Goal: Communication & Community: Answer question/provide support

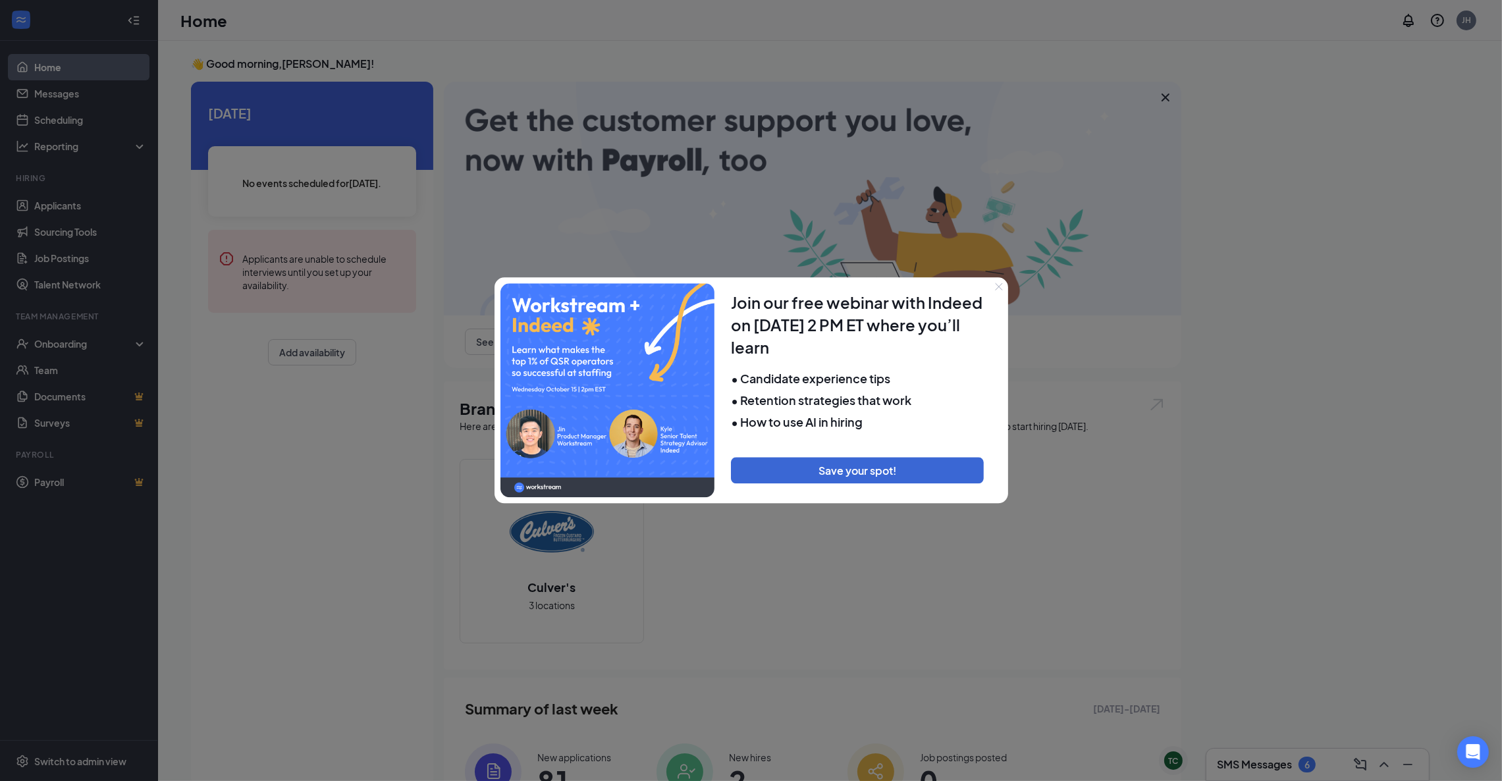
click at [997, 284] on icon "Close" at bounding box center [999, 287] width 8 height 8
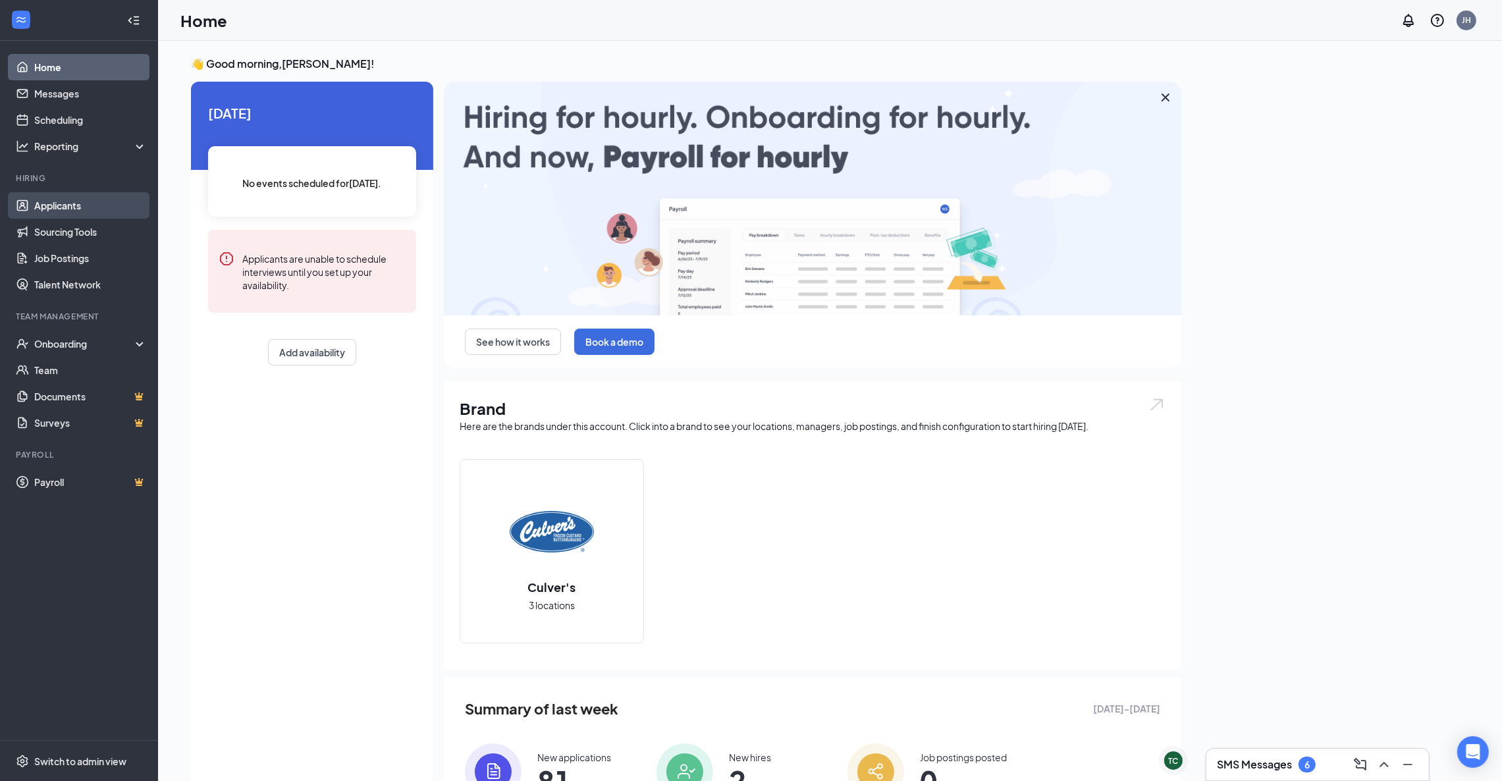
click at [85, 207] on link "Applicants" at bounding box center [90, 205] width 113 height 26
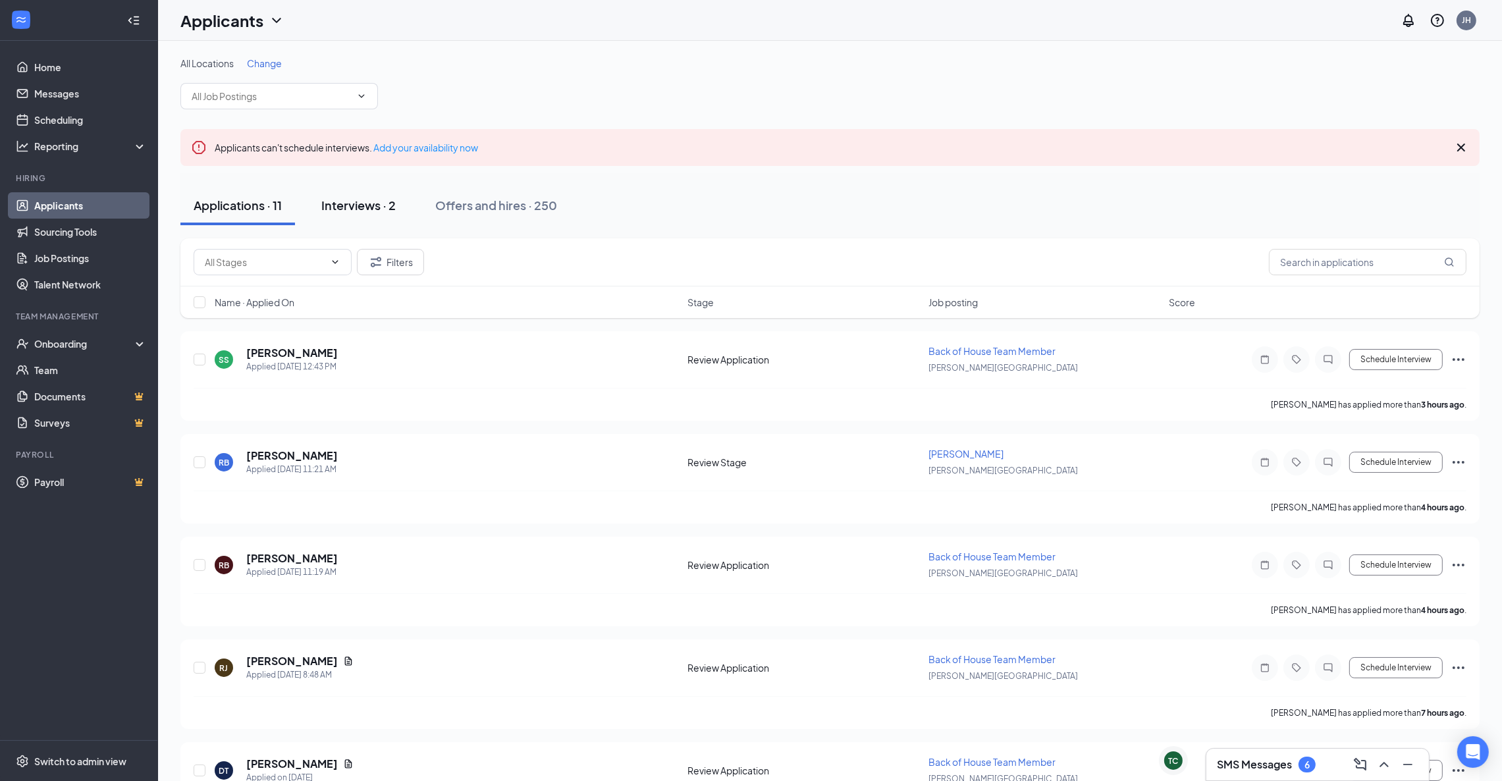
click at [371, 211] on div "Interviews · 2" at bounding box center [358, 205] width 74 height 16
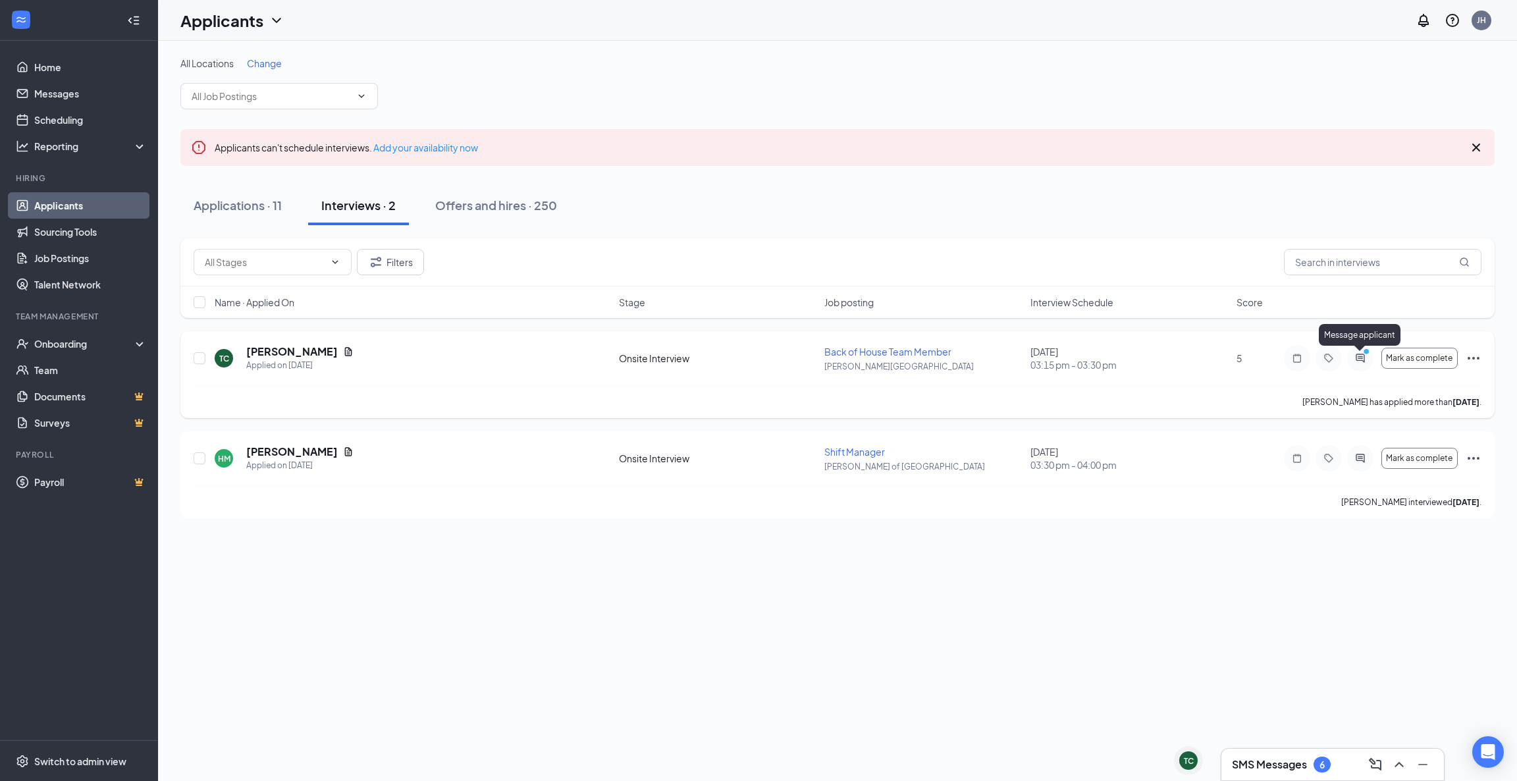
click at [1359, 362] on icon "ActiveChat" at bounding box center [1361, 358] width 16 height 11
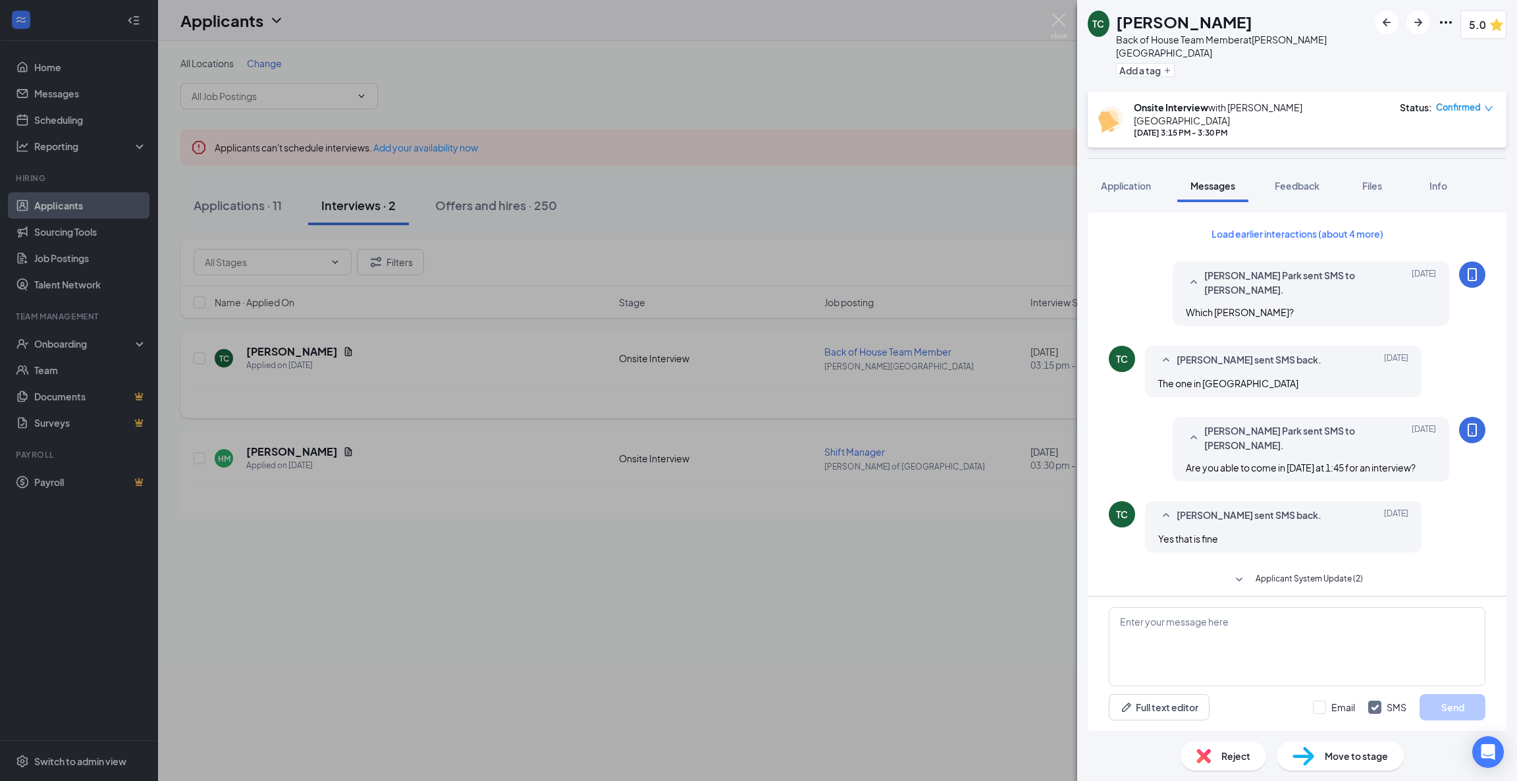
scroll to position [291, 0]
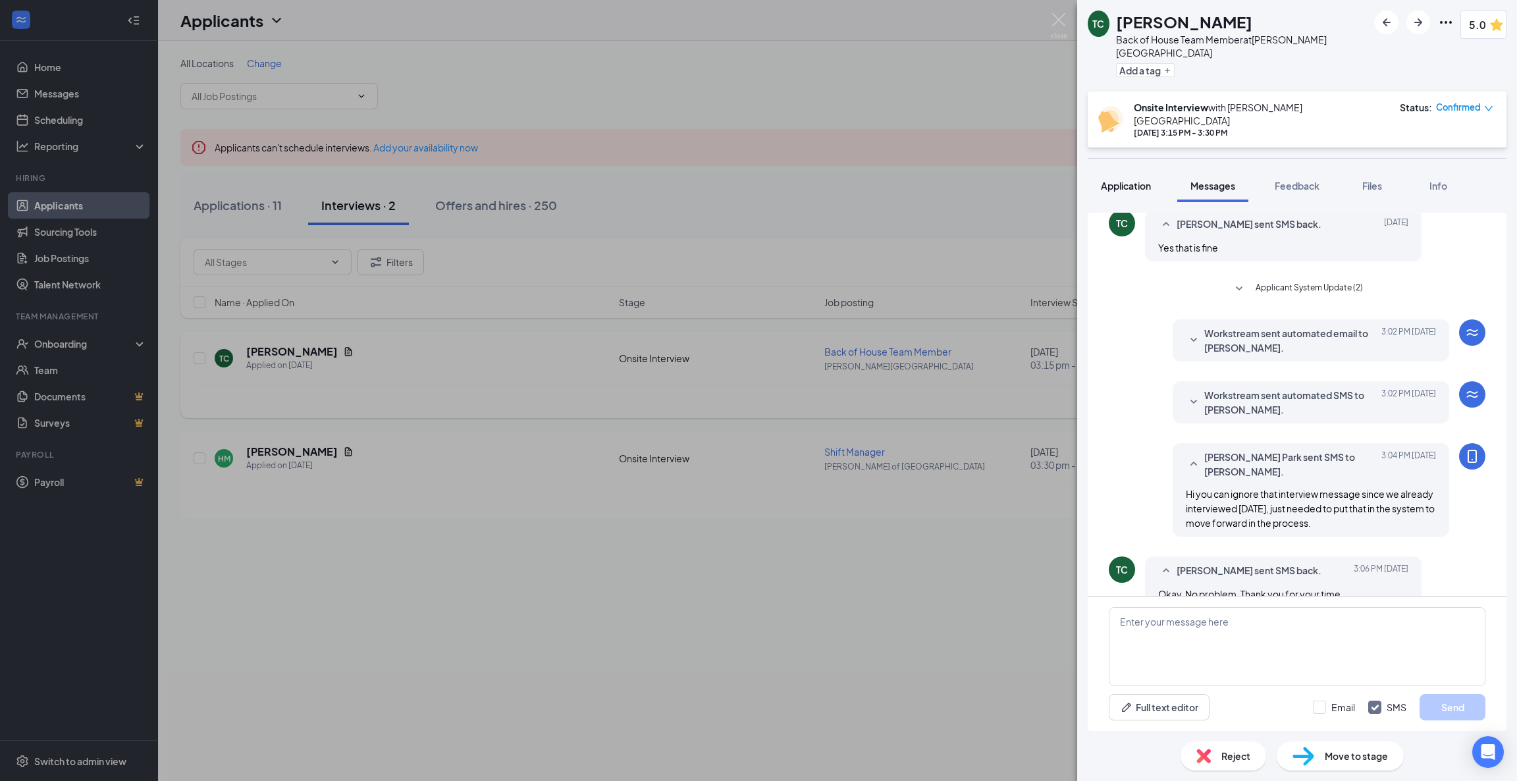
click at [1129, 180] on span "Application" at bounding box center [1126, 186] width 50 height 12
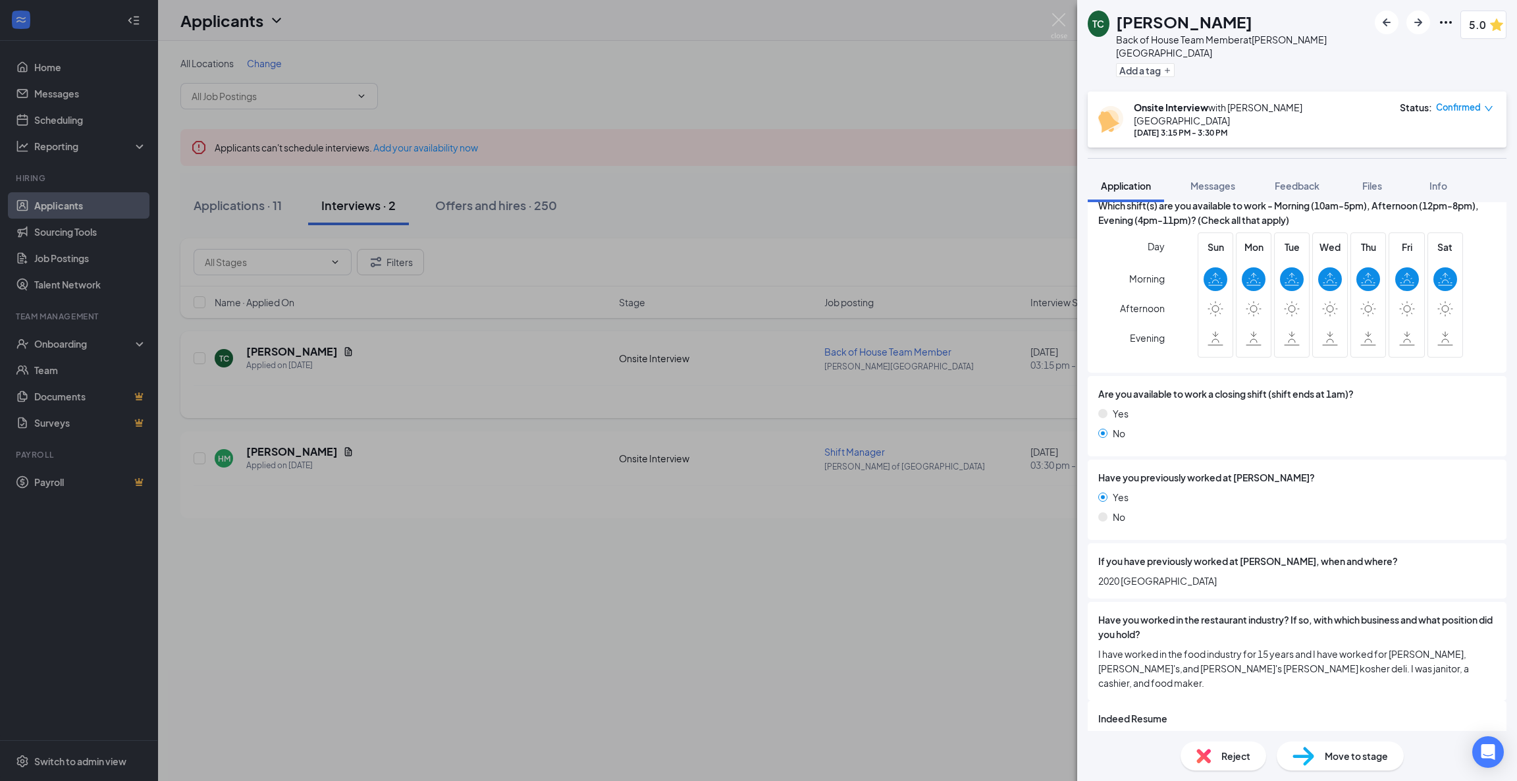
scroll to position [614, 0]
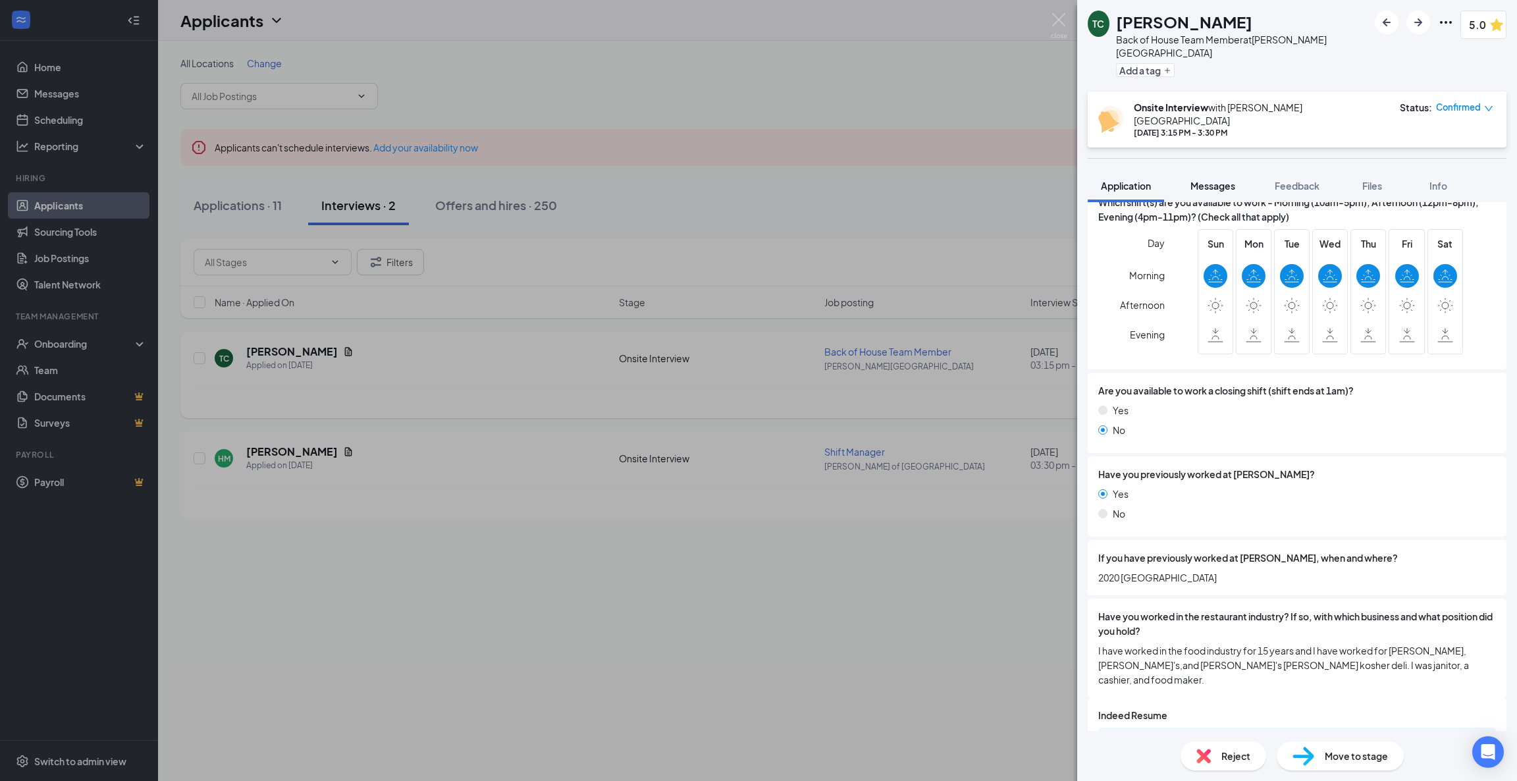
click at [1207, 180] on span "Messages" at bounding box center [1213, 186] width 45 height 12
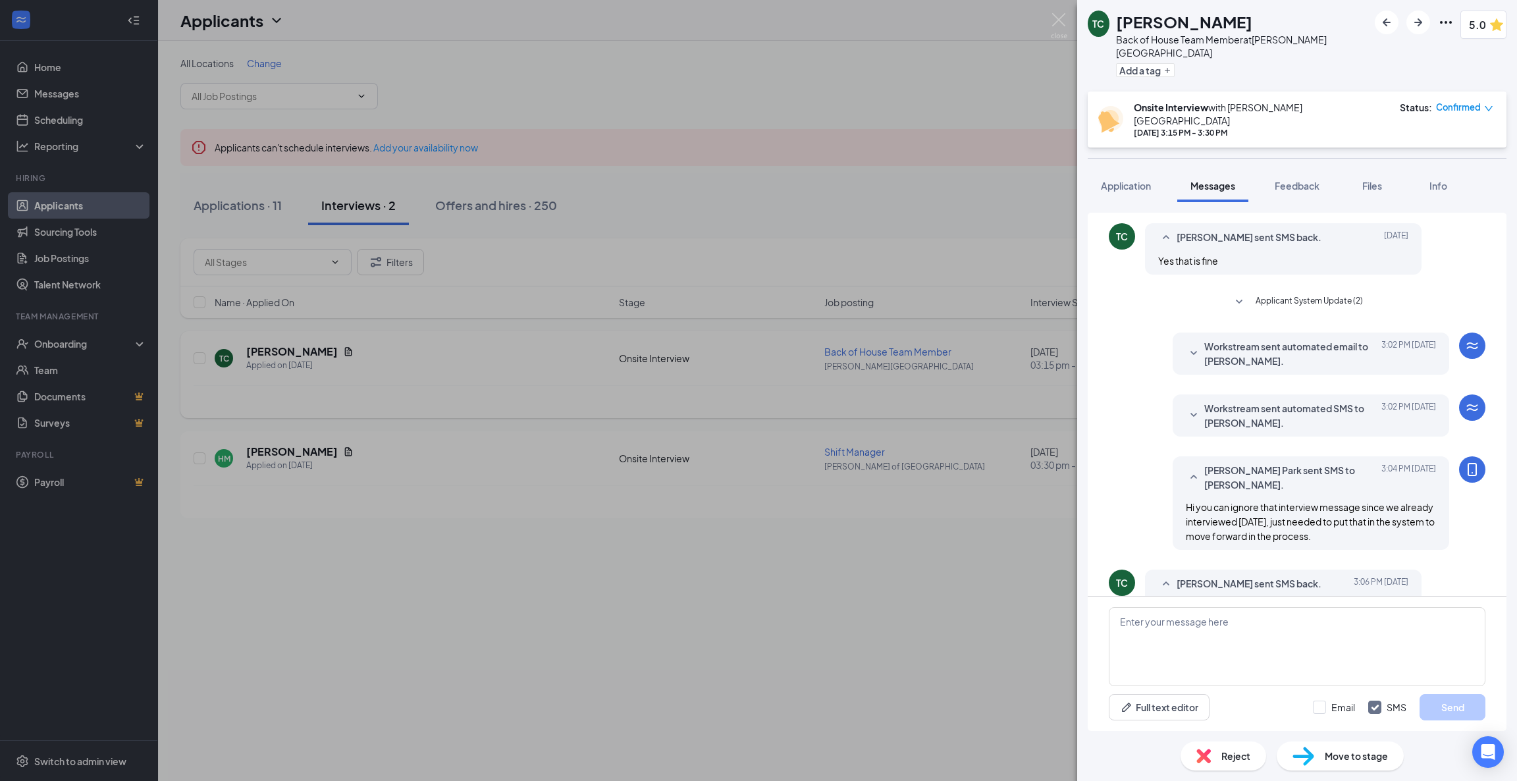
scroll to position [291, 0]
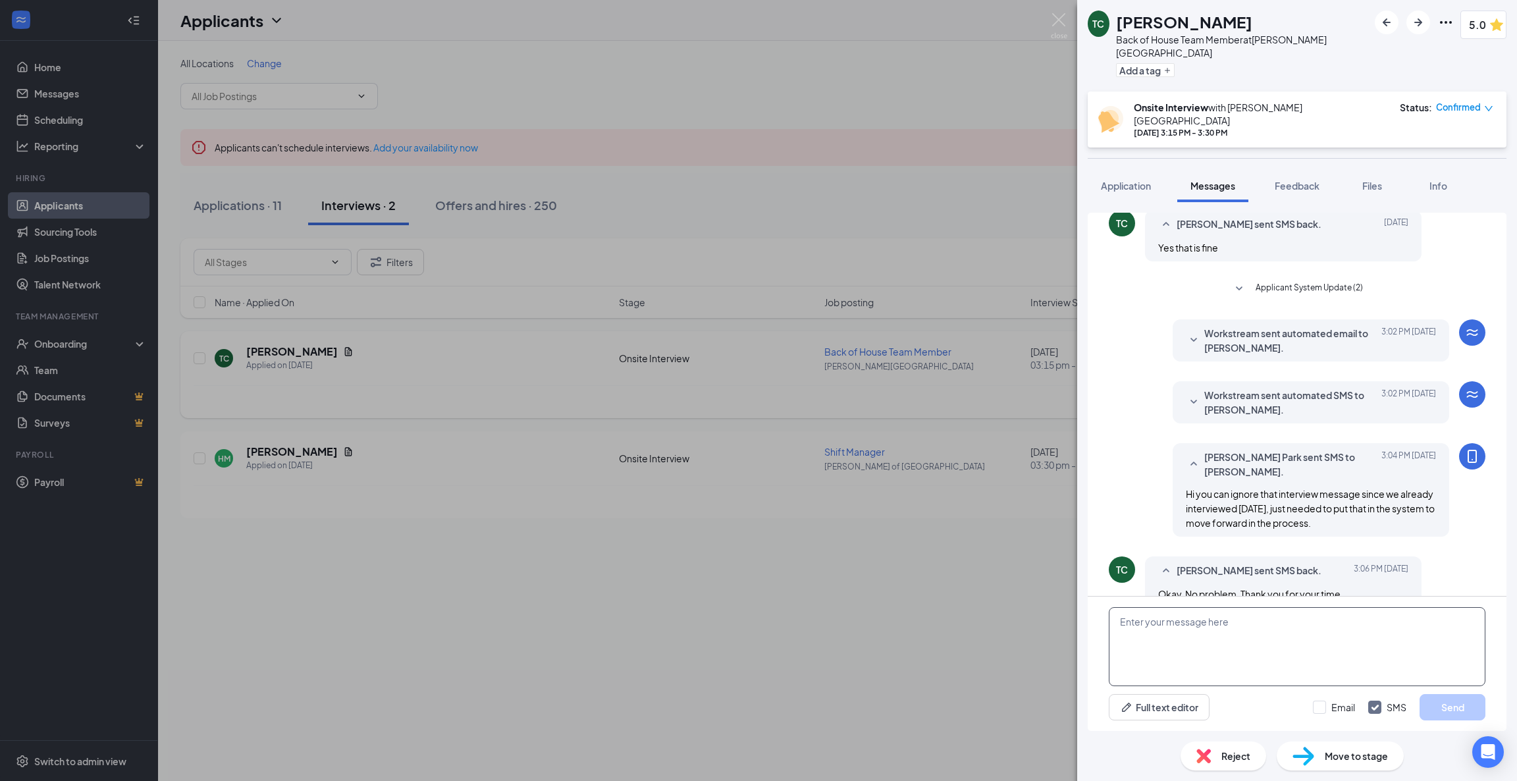
click at [1191, 608] on textarea at bounding box center [1297, 646] width 377 height 79
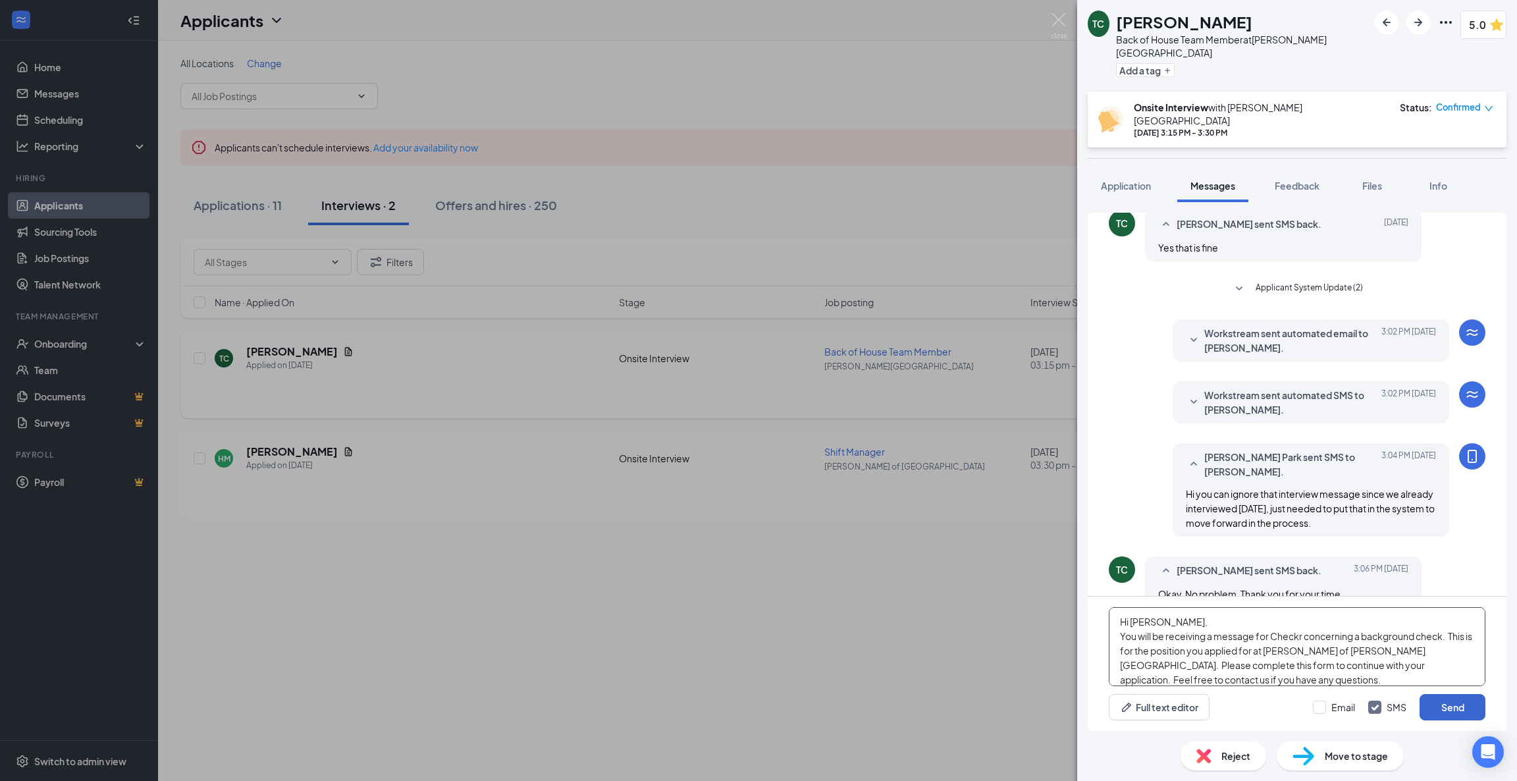
type textarea "Hi [PERSON_NAME], You will be receiving a message for Checkr concerning a backg…"
click at [1451, 703] on button "Send" at bounding box center [1453, 707] width 66 height 26
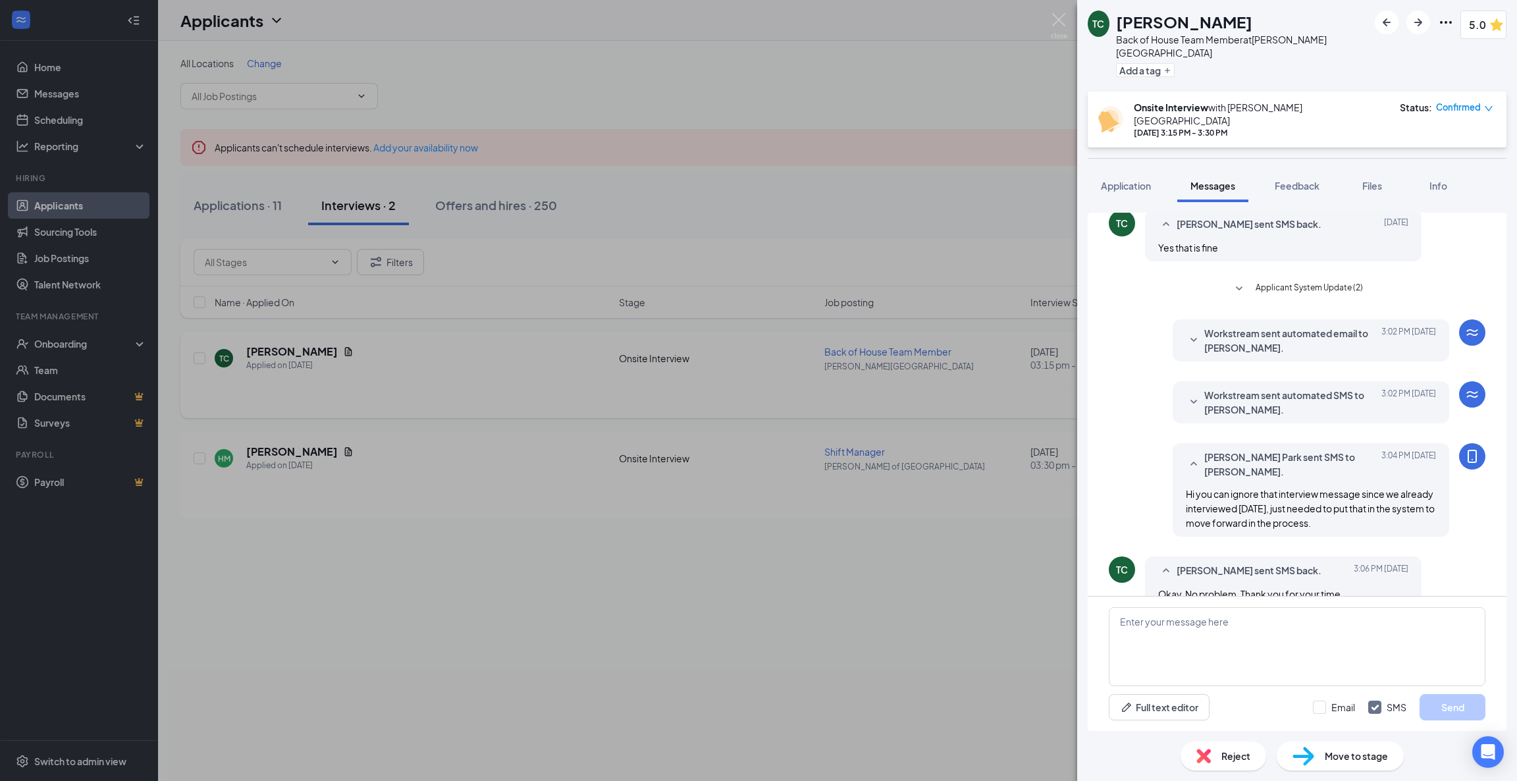
scroll to position [434, 0]
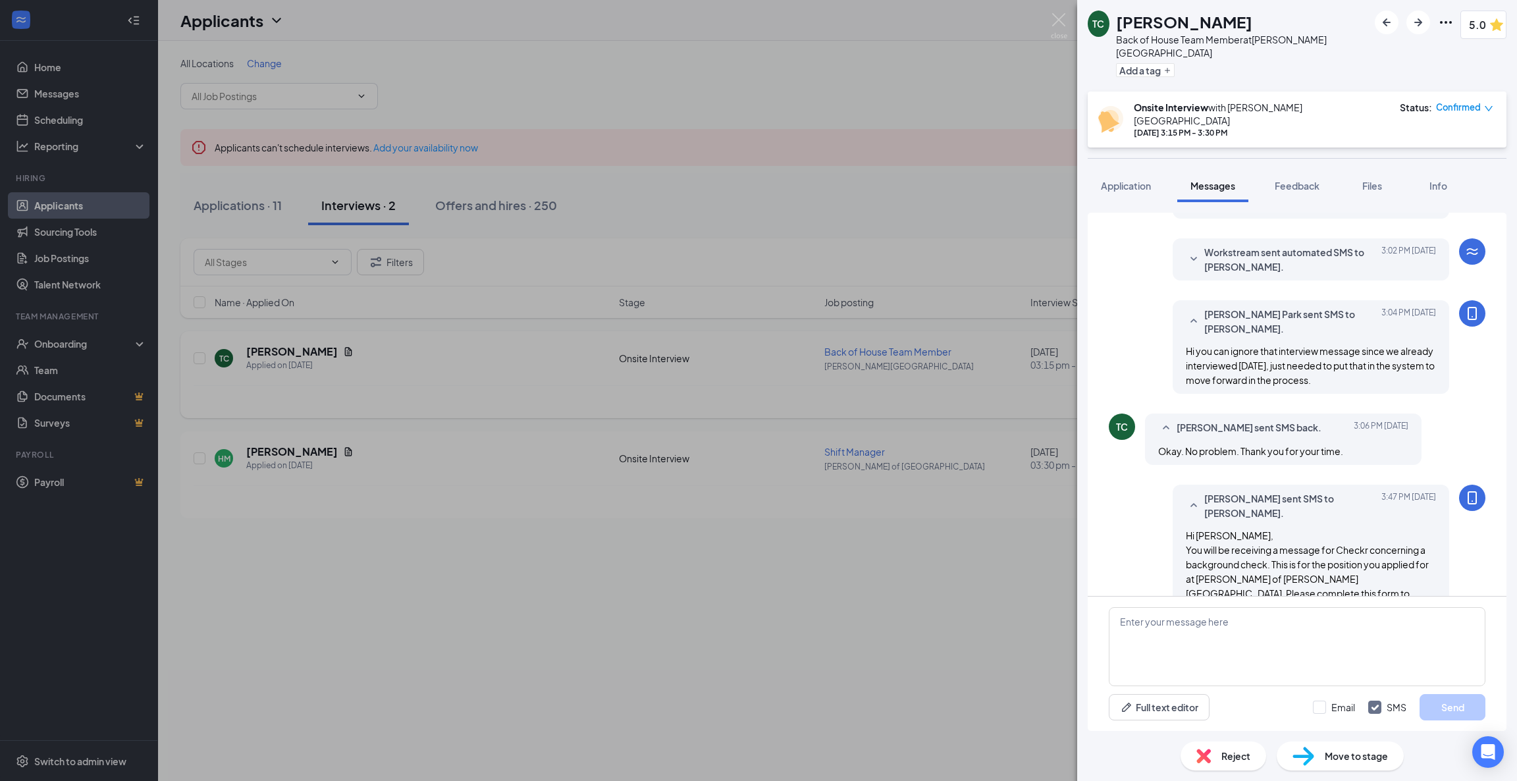
click at [1370, 757] on span "Move to stage" at bounding box center [1356, 756] width 63 height 14
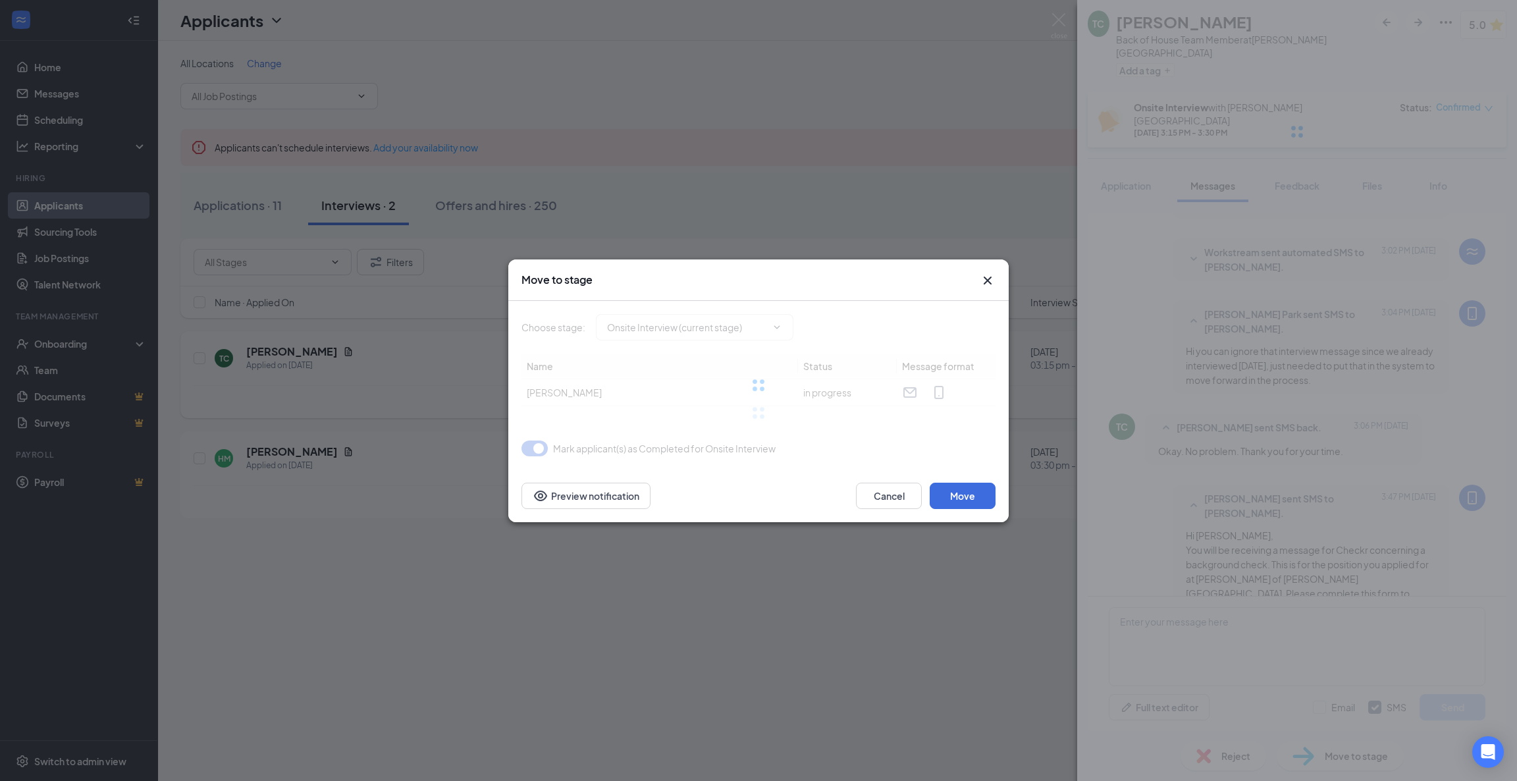
type input "Background (next stage)"
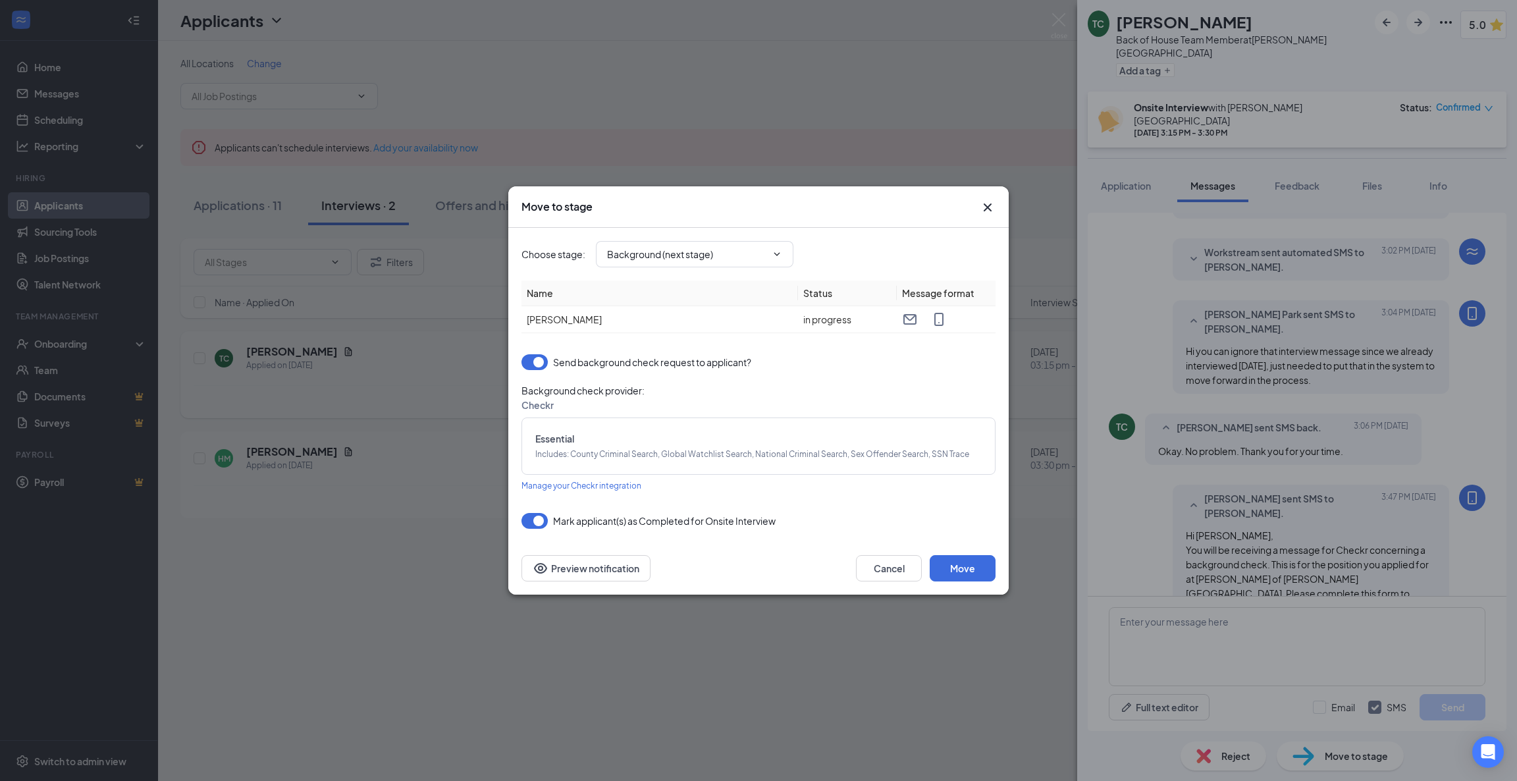
click at [539, 513] on button "button" at bounding box center [535, 521] width 26 height 16
click at [965, 557] on button "Move" at bounding box center [963, 568] width 66 height 26
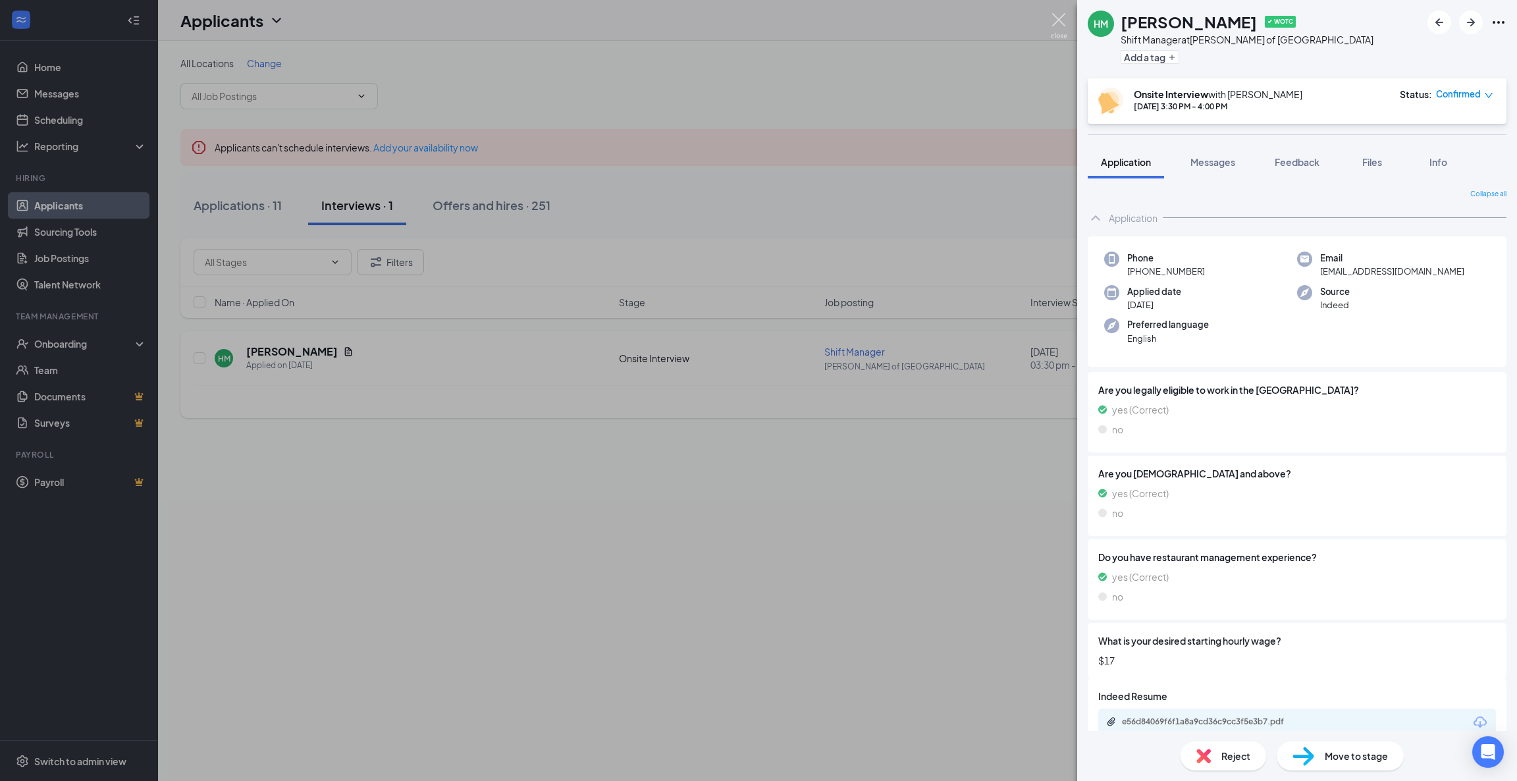
click at [1060, 26] on img at bounding box center [1059, 26] width 16 height 26
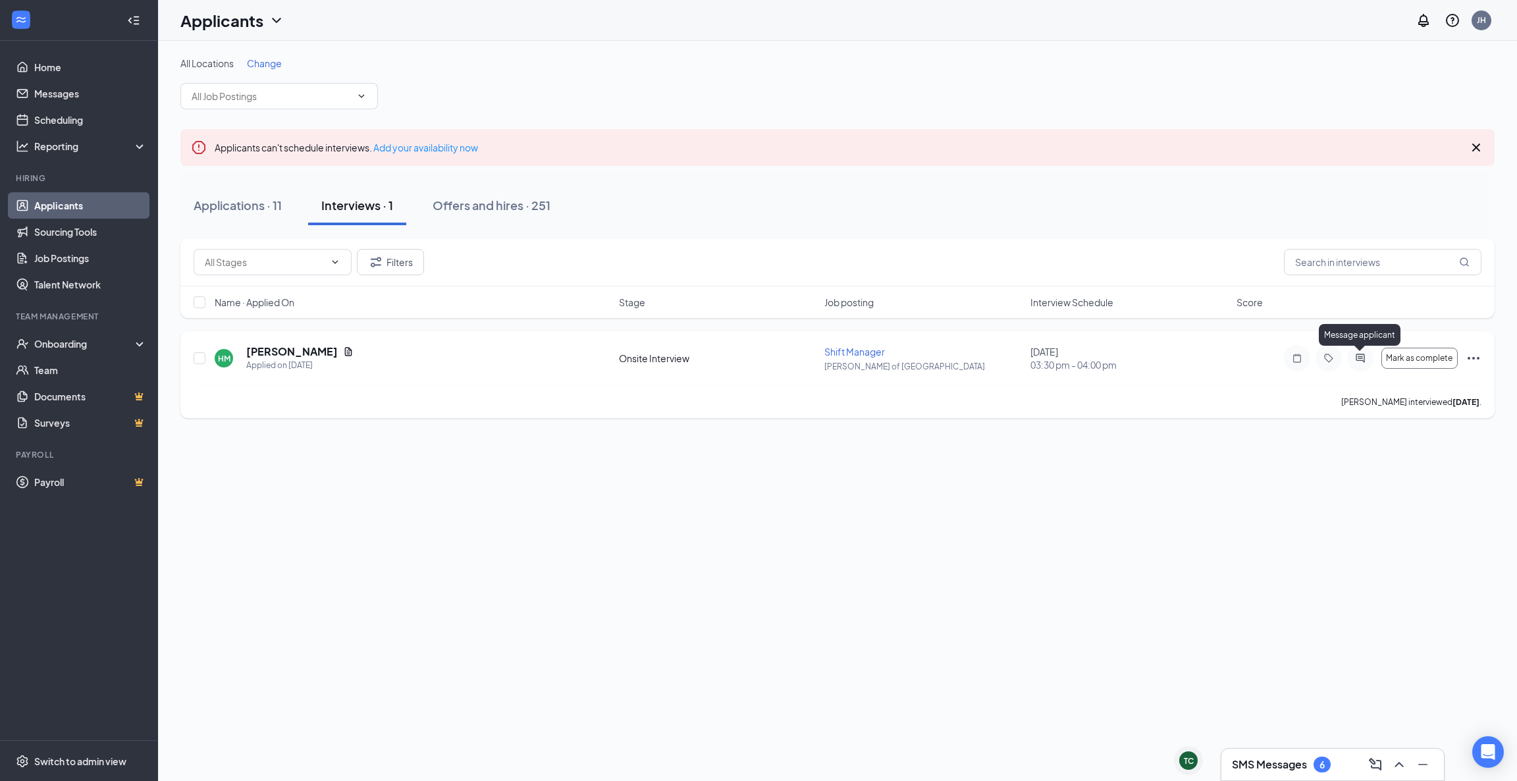
click at [1359, 356] on icon "ActiveChat" at bounding box center [1361, 358] width 16 height 11
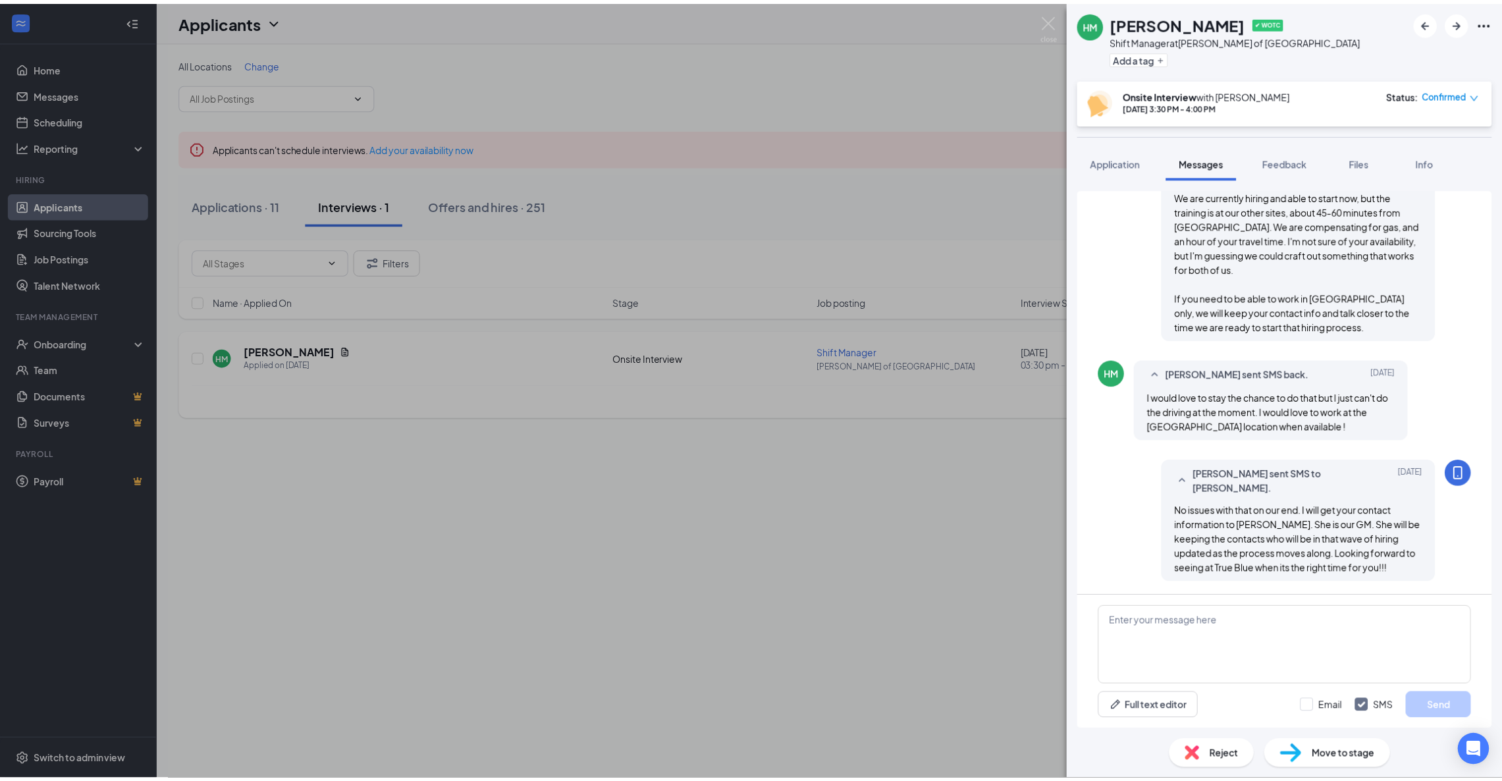
scroll to position [1070, 0]
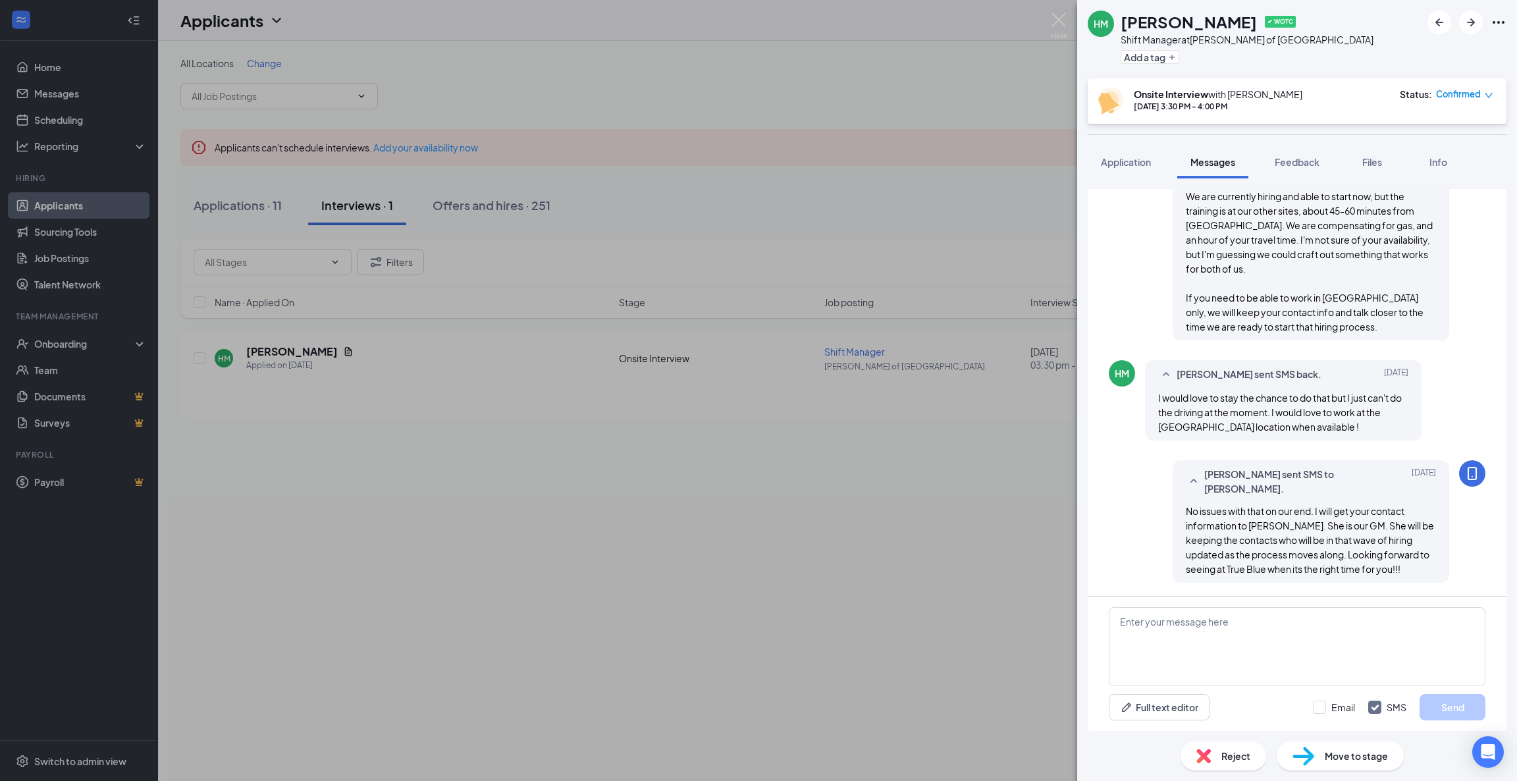
click at [965, 105] on div "[PERSON_NAME] [PERSON_NAME] ✔ WOTC Shift Manager at [GEOGRAPHIC_DATA][PERSON_NA…" at bounding box center [758, 390] width 1517 height 781
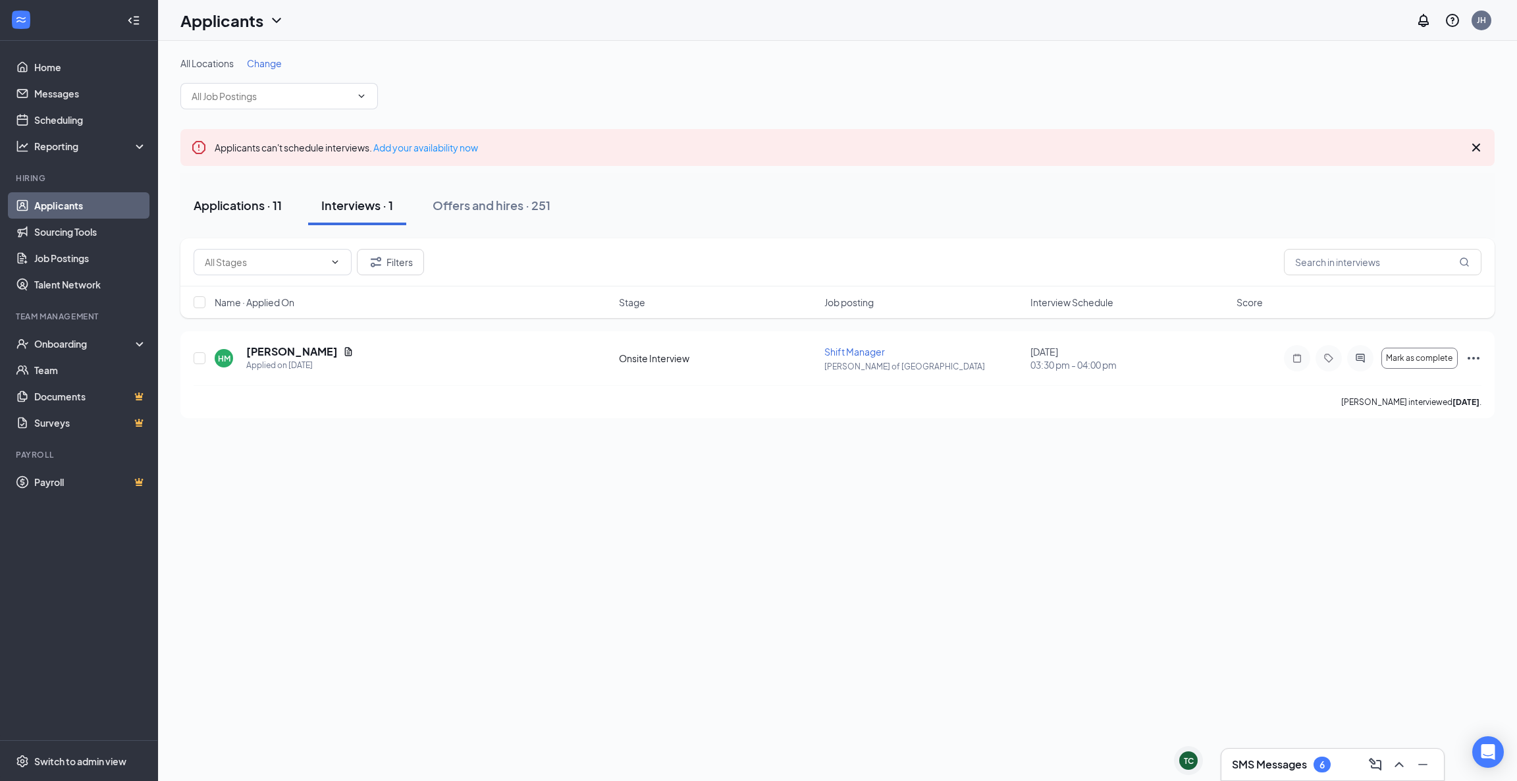
click at [240, 211] on div "Applications · 11" at bounding box center [238, 205] width 88 height 16
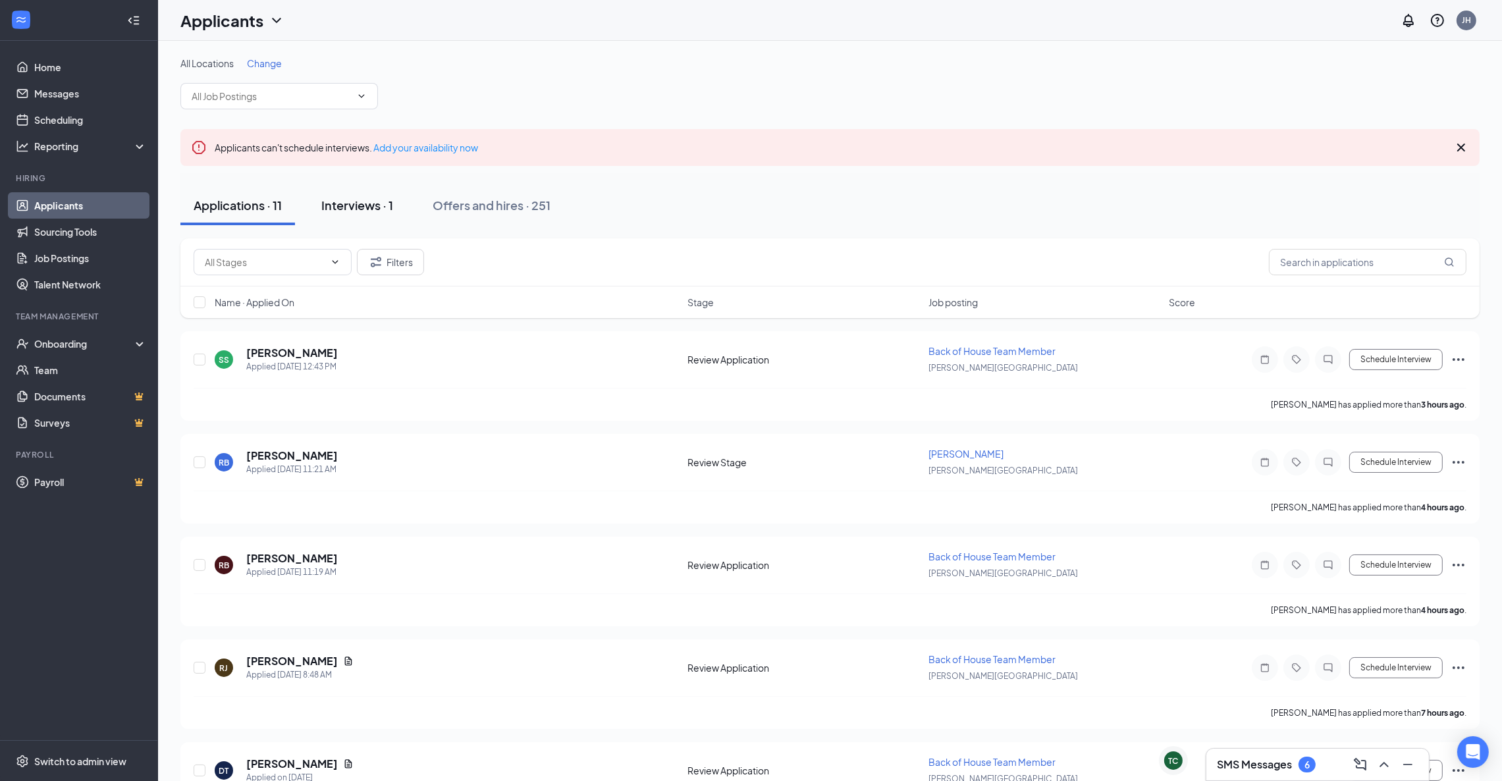
click at [354, 209] on div "Interviews · 1" at bounding box center [357, 205] width 72 height 16
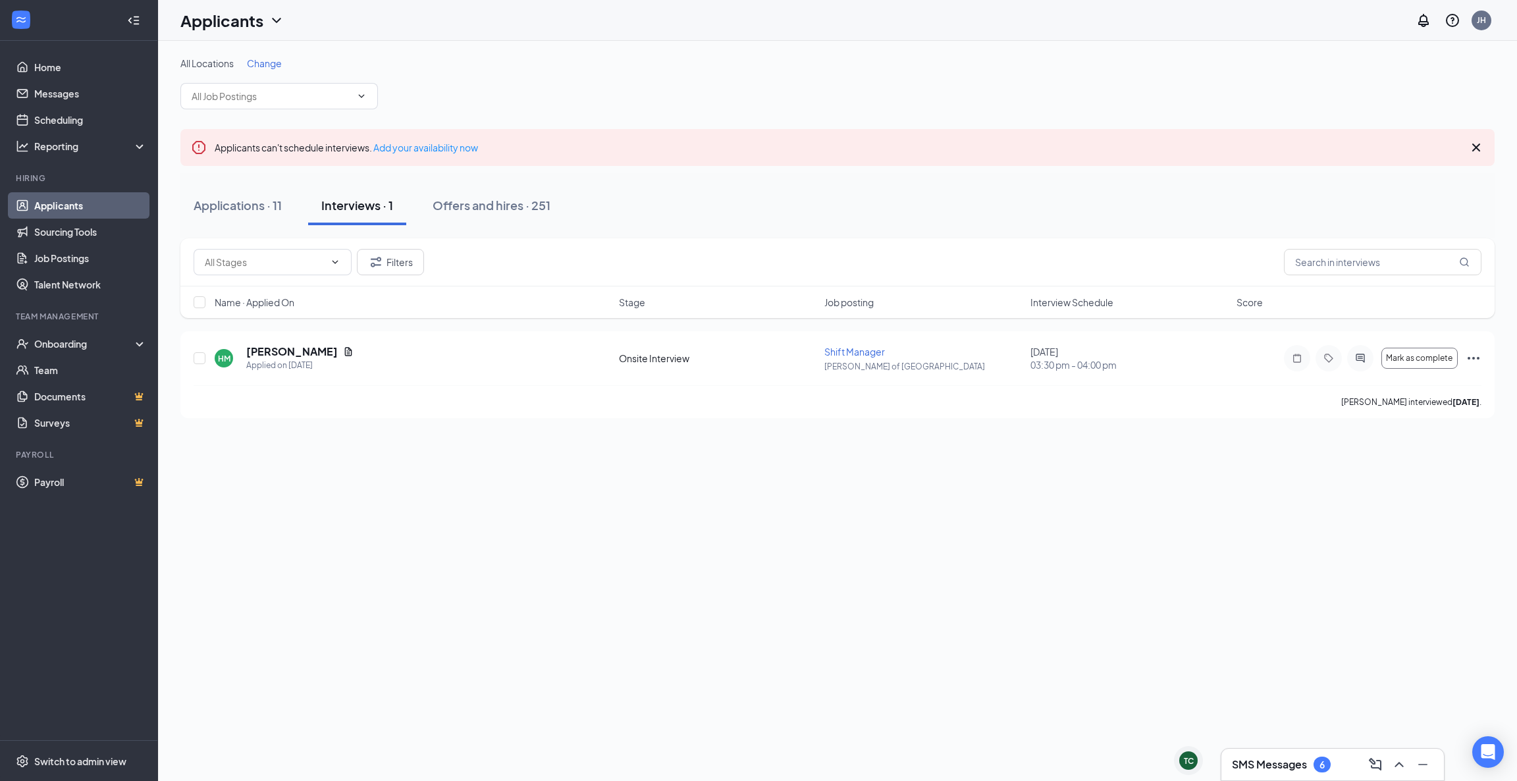
click at [98, 195] on link "Applicants" at bounding box center [90, 205] width 113 height 26
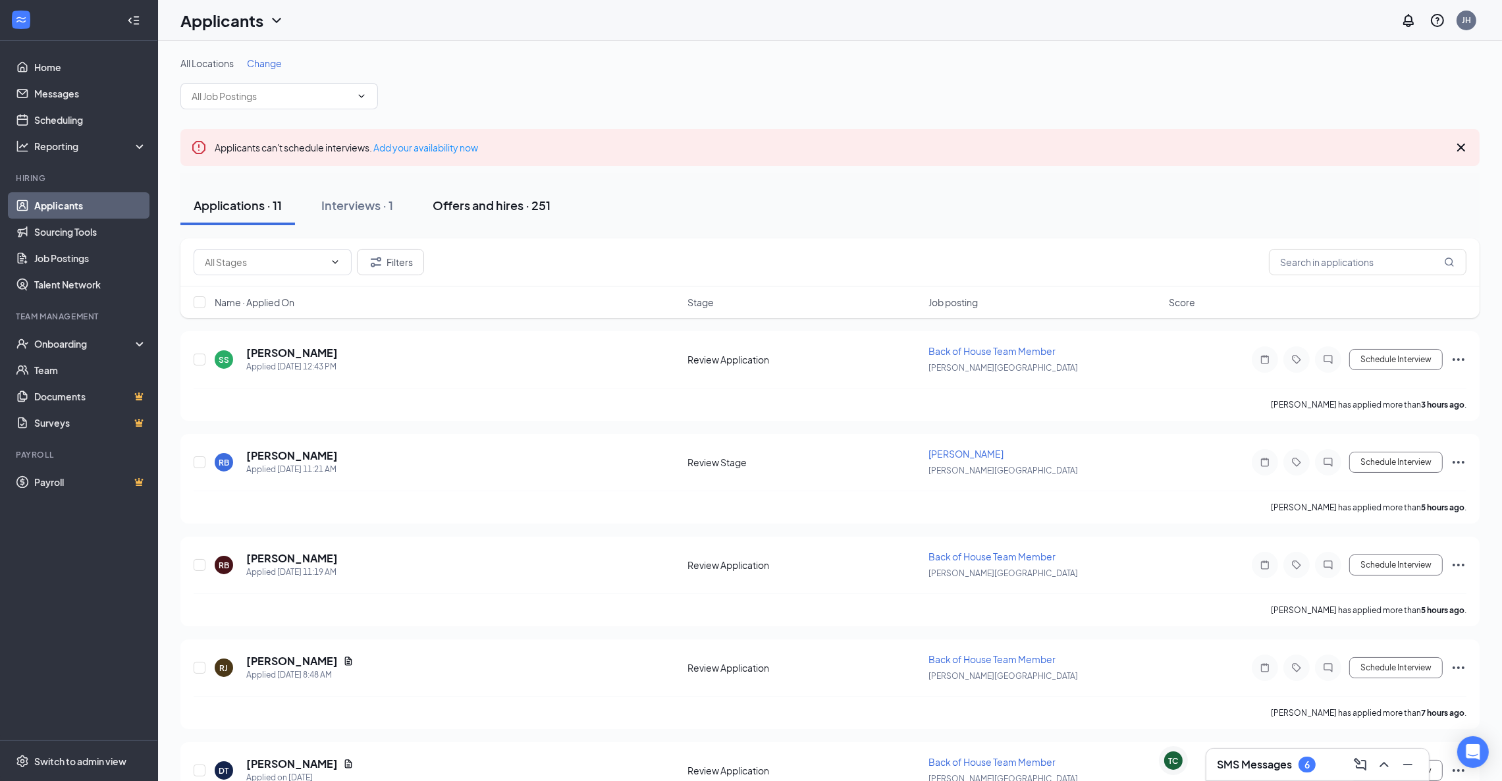
click at [479, 204] on div "Offers and hires · 251" at bounding box center [492, 205] width 118 height 16
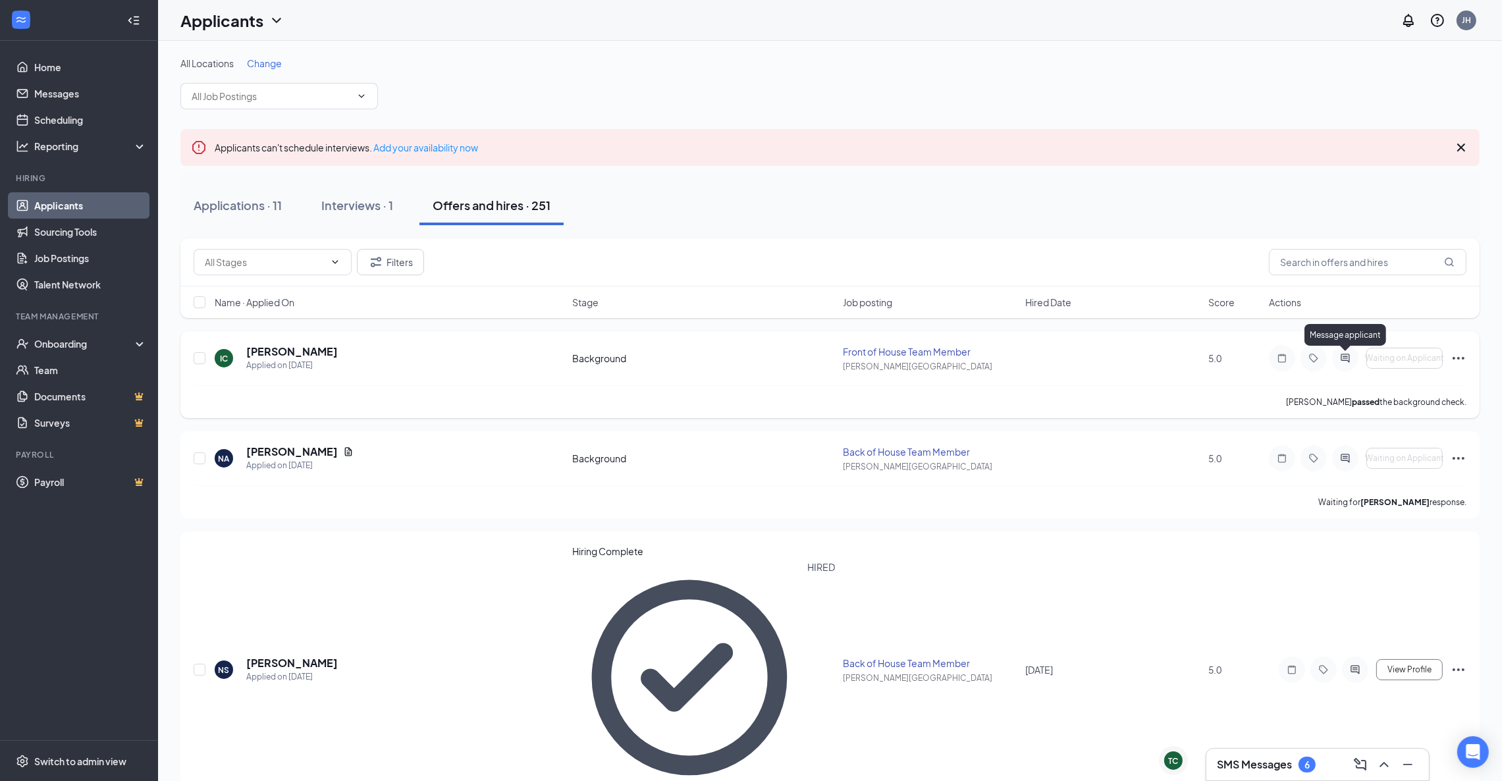
click at [1349, 359] on icon "ActiveChat" at bounding box center [1345, 358] width 16 height 11
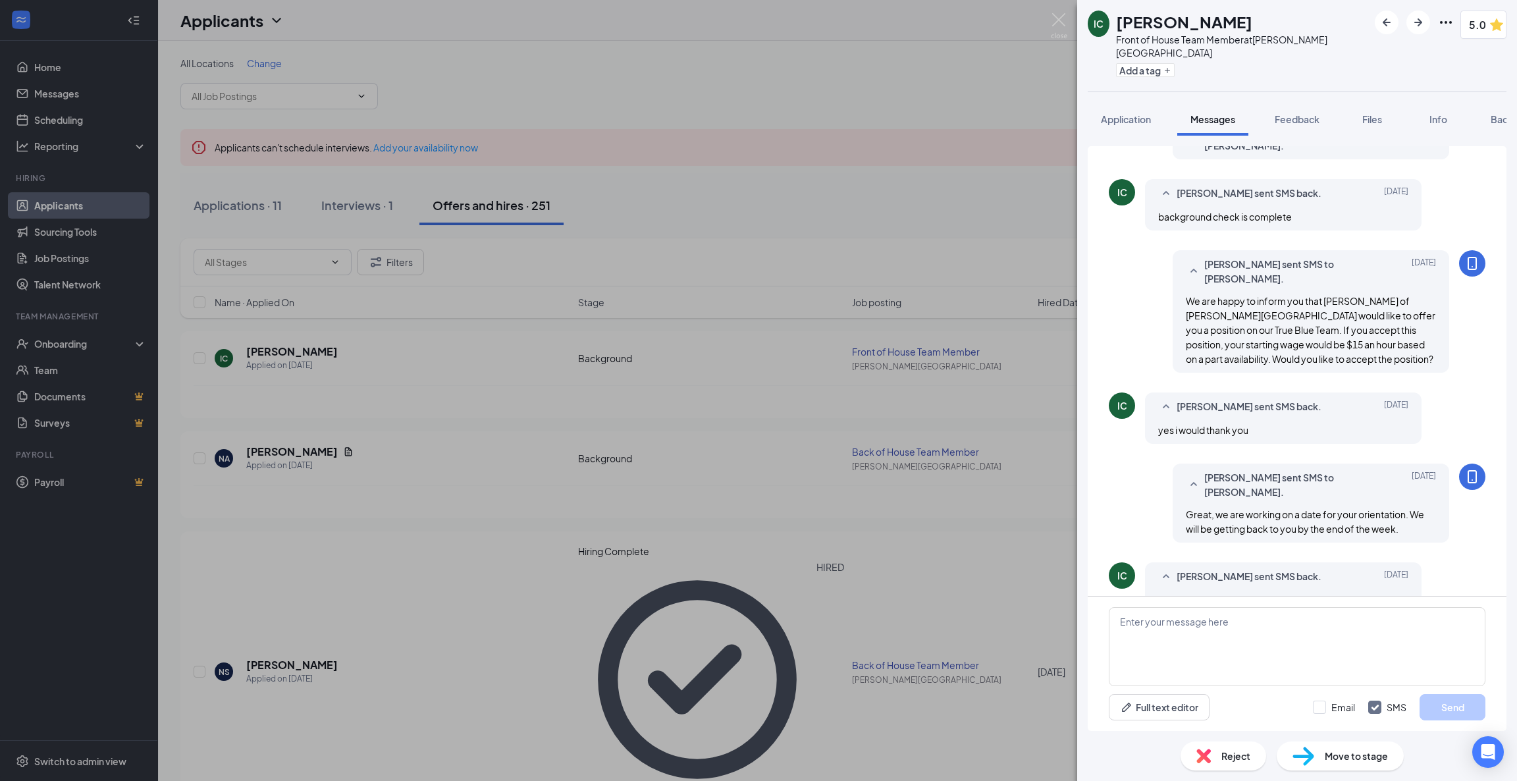
scroll to position [398, 0]
click at [1206, 644] on textarea at bounding box center [1297, 646] width 377 height 79
type textarea "Hi [PERSON_NAME], We would like to hold your 3 hour orientation [DATE][DATE] 2p…"
click at [1451, 707] on button "Send" at bounding box center [1453, 707] width 66 height 26
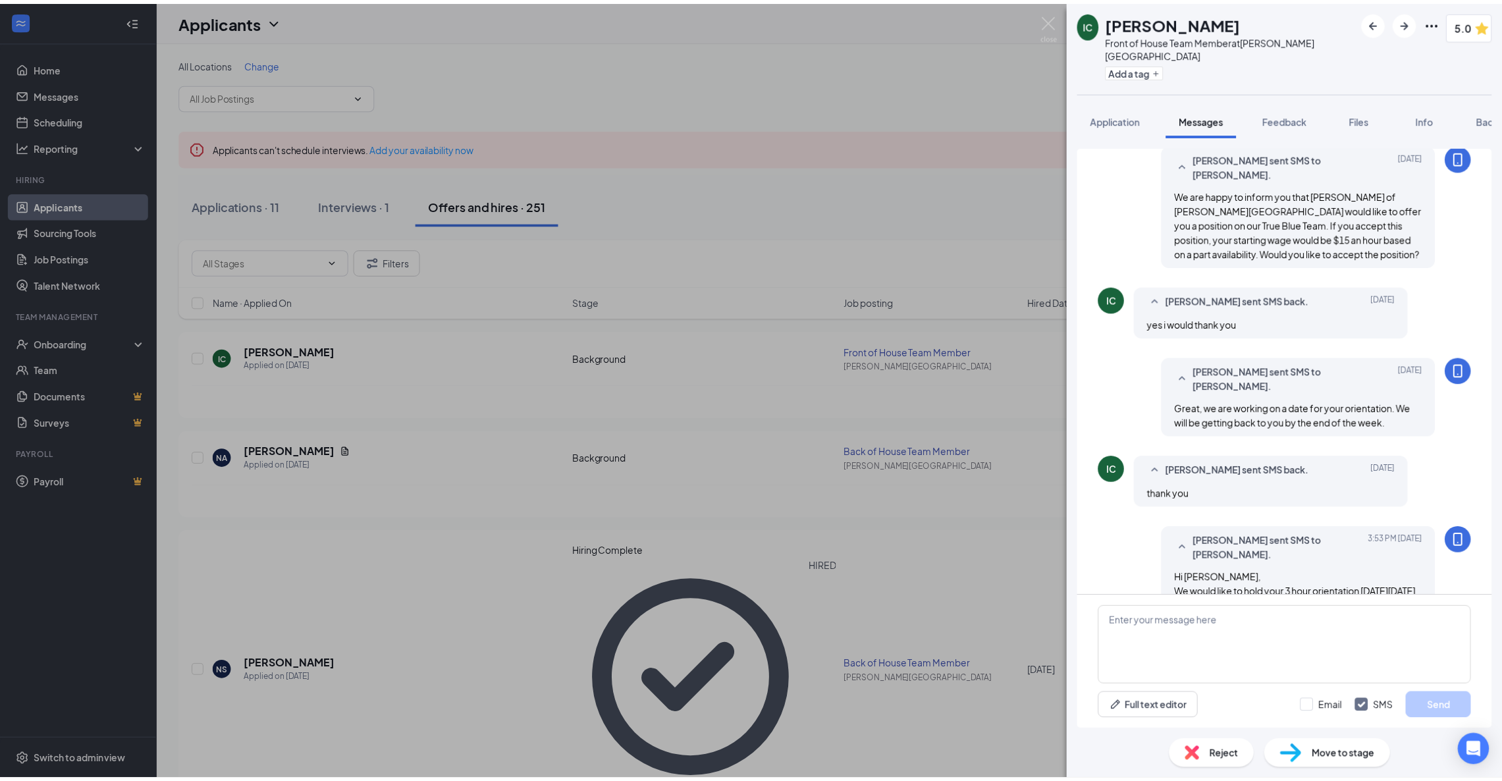
scroll to position [512, 0]
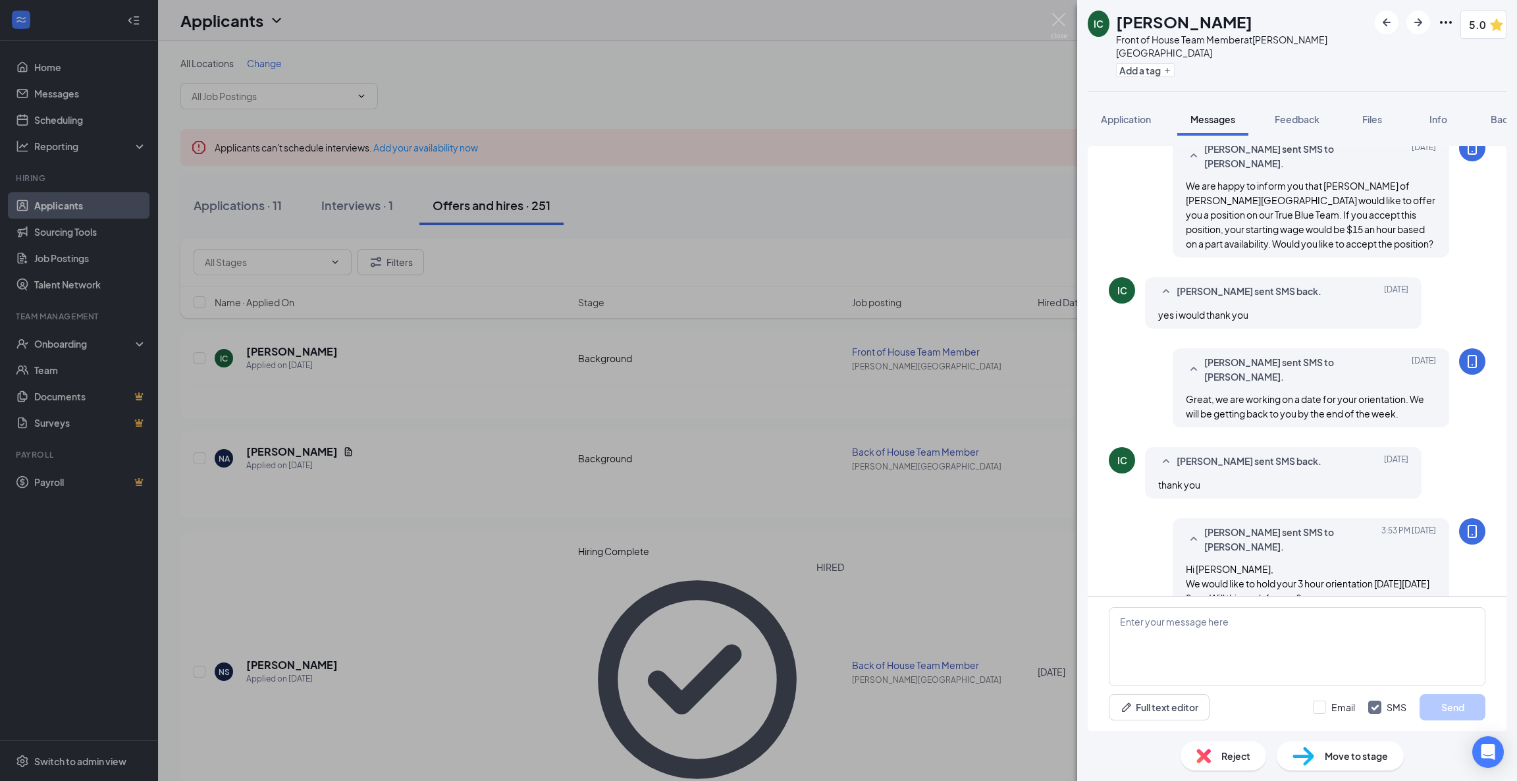
click at [76, 204] on div "IC [PERSON_NAME] Front of House Team Member at [PERSON_NAME][GEOGRAPHIC_DATA] A…" at bounding box center [758, 390] width 1517 height 781
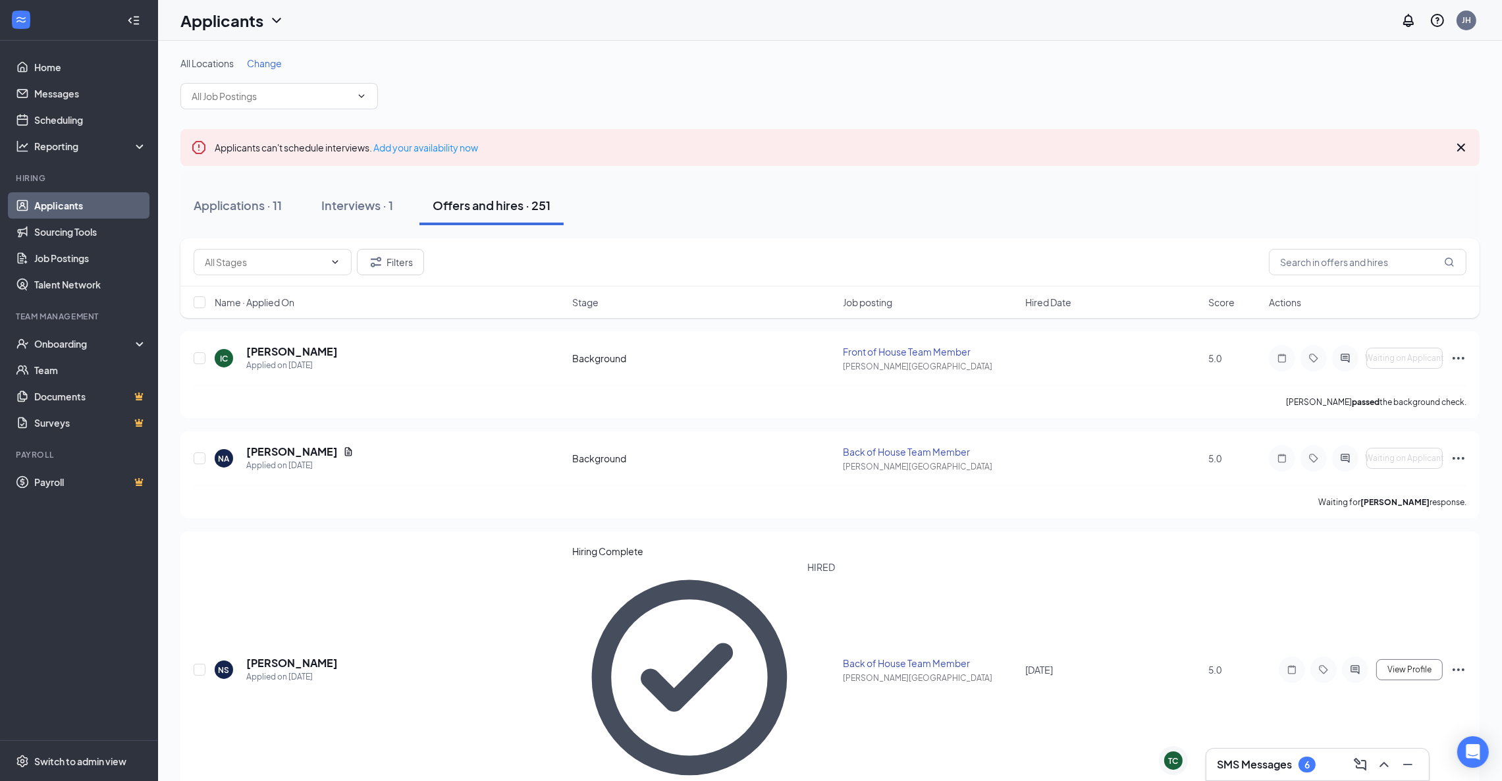
click at [92, 204] on link "Applicants" at bounding box center [90, 205] width 113 height 26
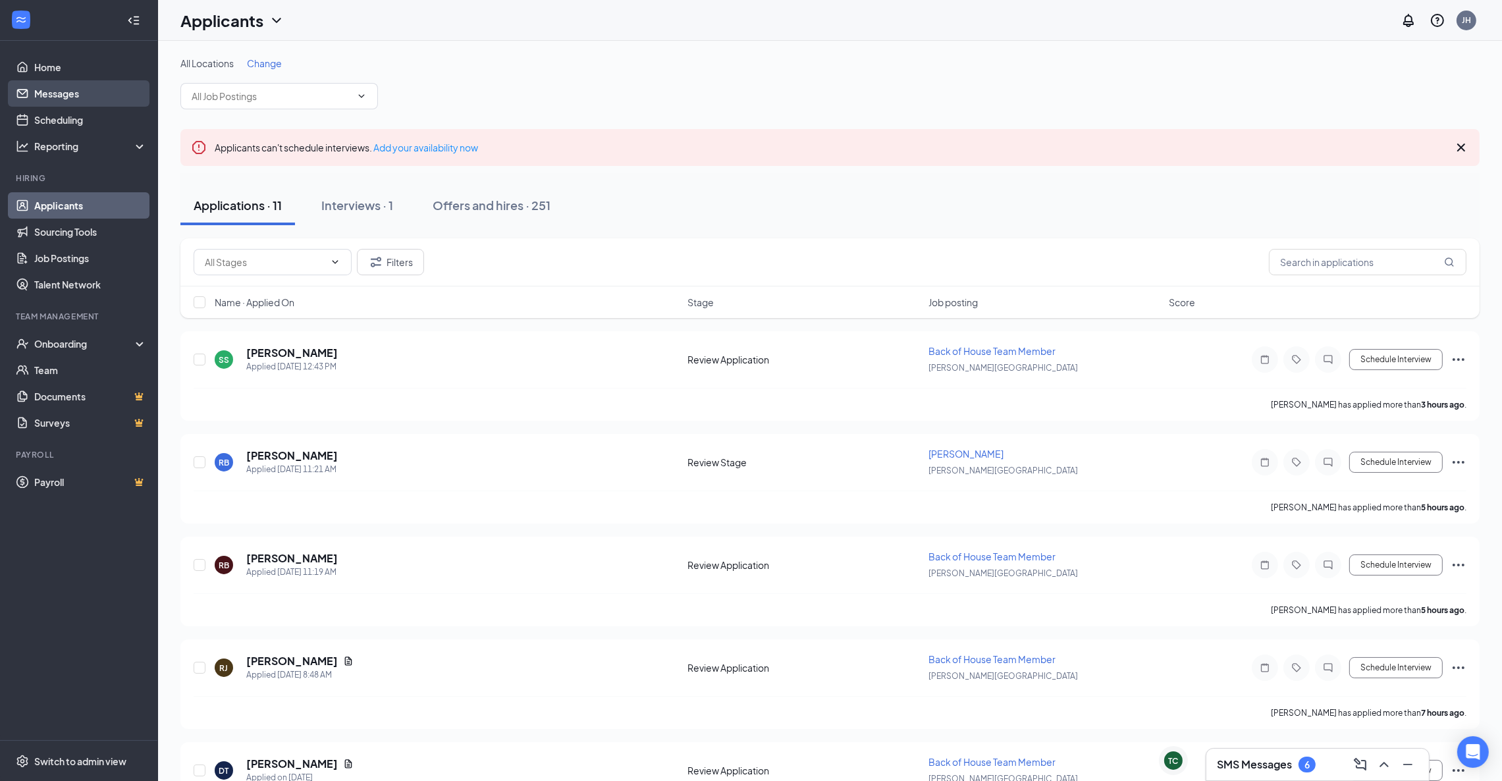
click at [70, 87] on link "Messages" at bounding box center [90, 93] width 113 height 26
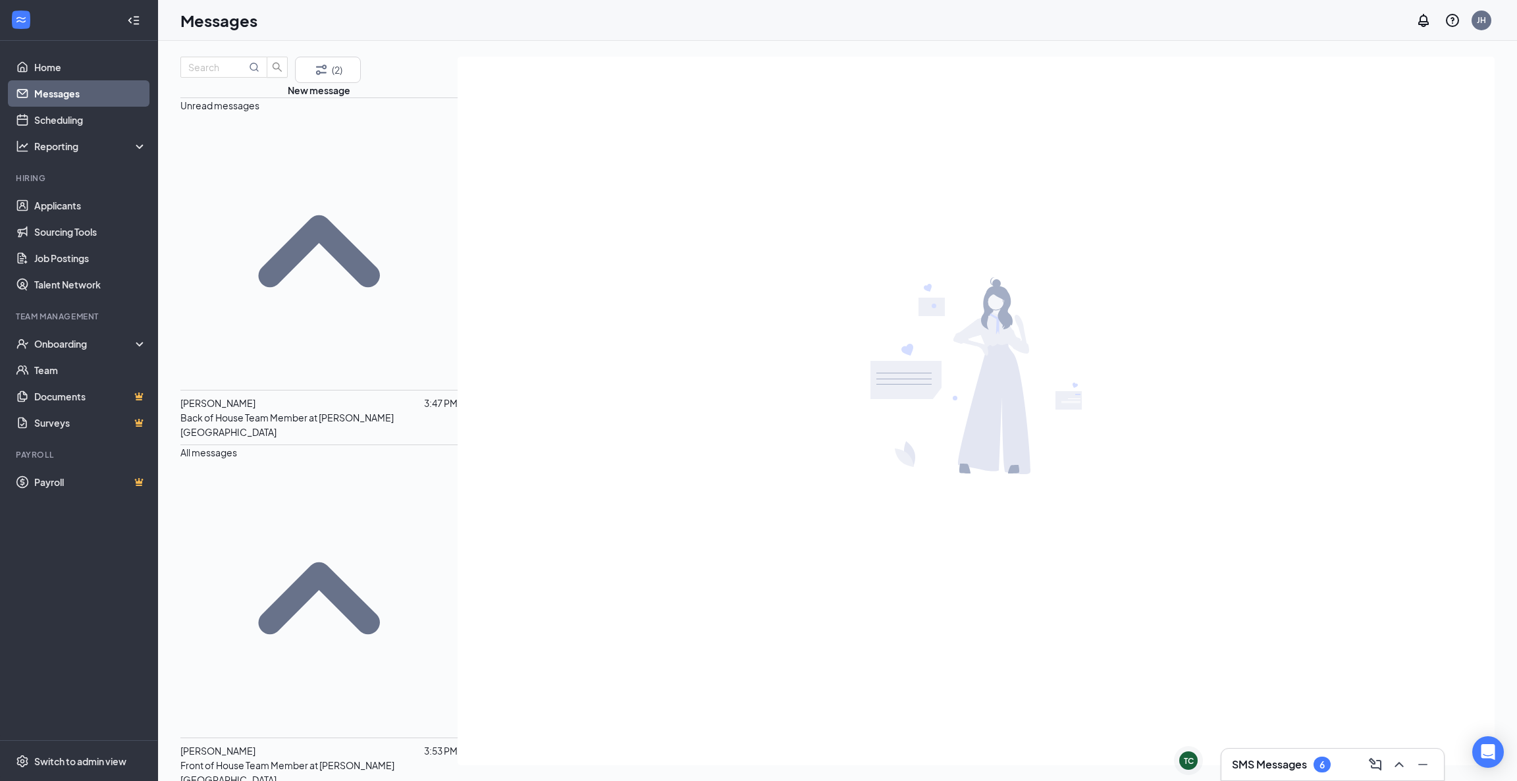
click at [225, 410] on p "Back of House Team Member at [PERSON_NAME][GEOGRAPHIC_DATA]" at bounding box center [318, 424] width 277 height 29
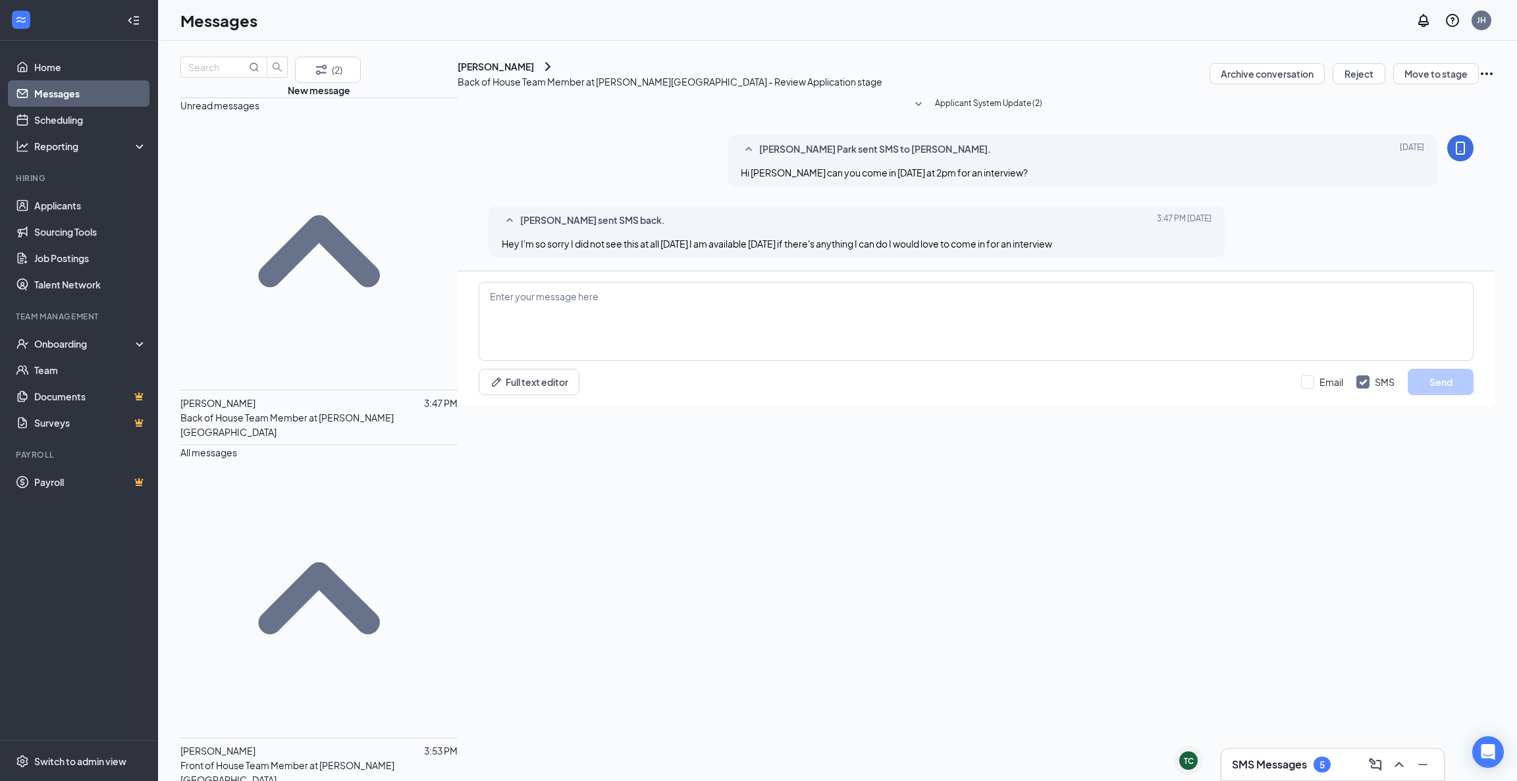
click at [247, 45] on div "(2) New message Unread messages [PERSON_NAME] 3:47 PM Back of House Team Member…" at bounding box center [837, 411] width 1359 height 740
click at [47, 200] on link "Applicants" at bounding box center [90, 205] width 113 height 26
